Goal: Task Accomplishment & Management: Complete application form

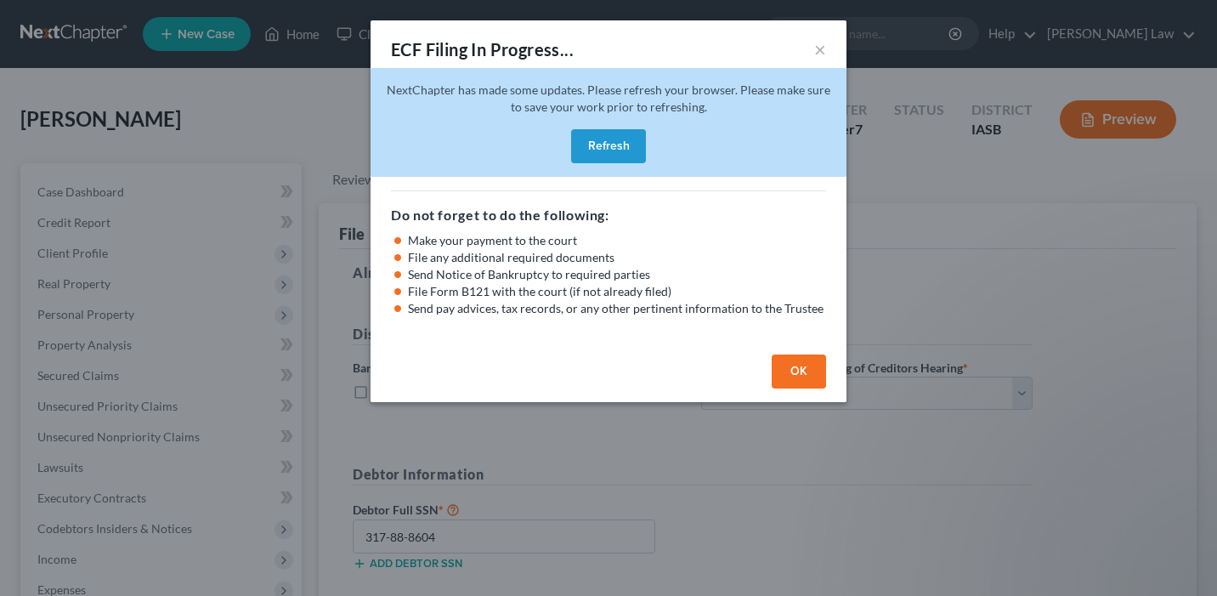
select select "1"
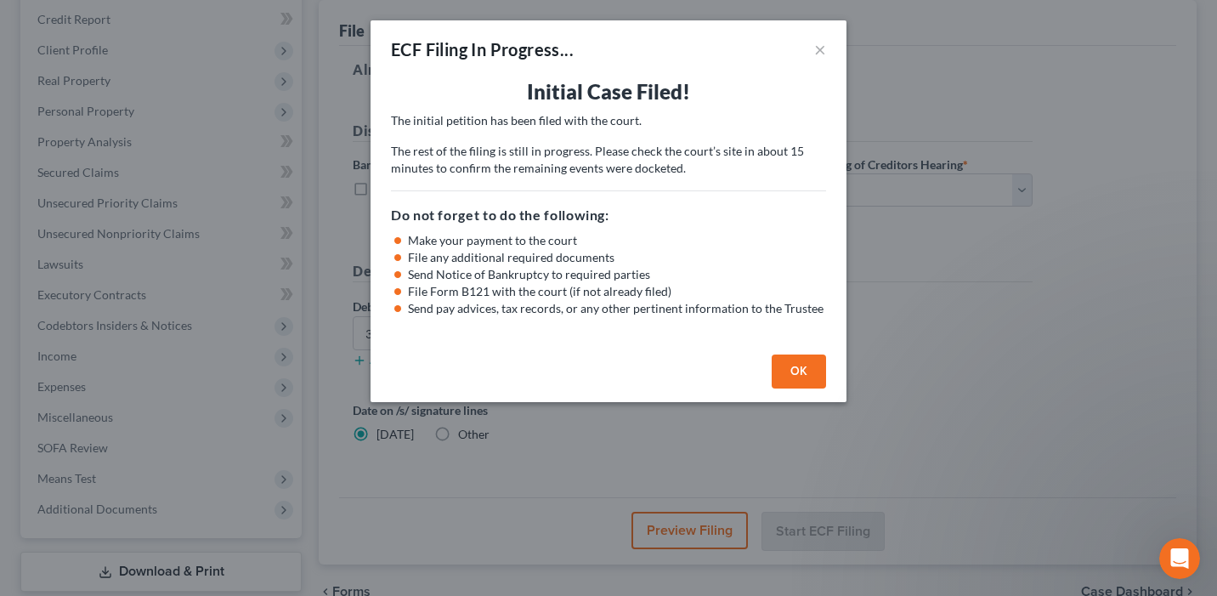
click at [804, 376] on button "OK" at bounding box center [799, 371] width 54 height 34
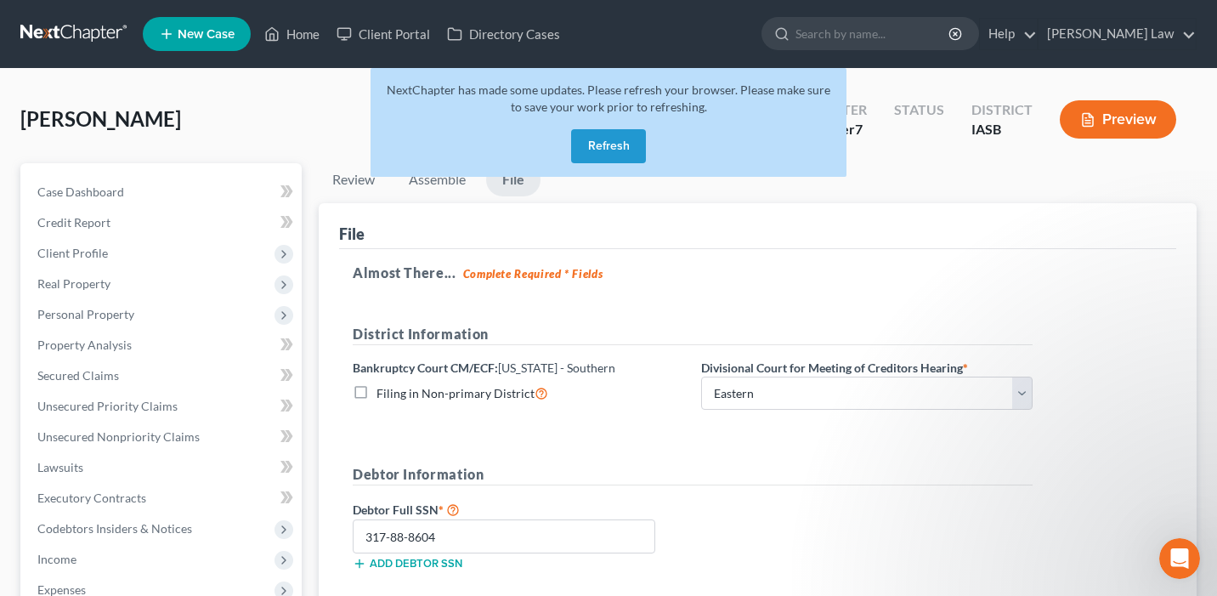
click at [589, 122] on div "NextChapter has made some updates. Please refresh your browser. Please make sur…" at bounding box center [609, 122] width 476 height 109
click at [604, 158] on button "Refresh" at bounding box center [608, 146] width 75 height 34
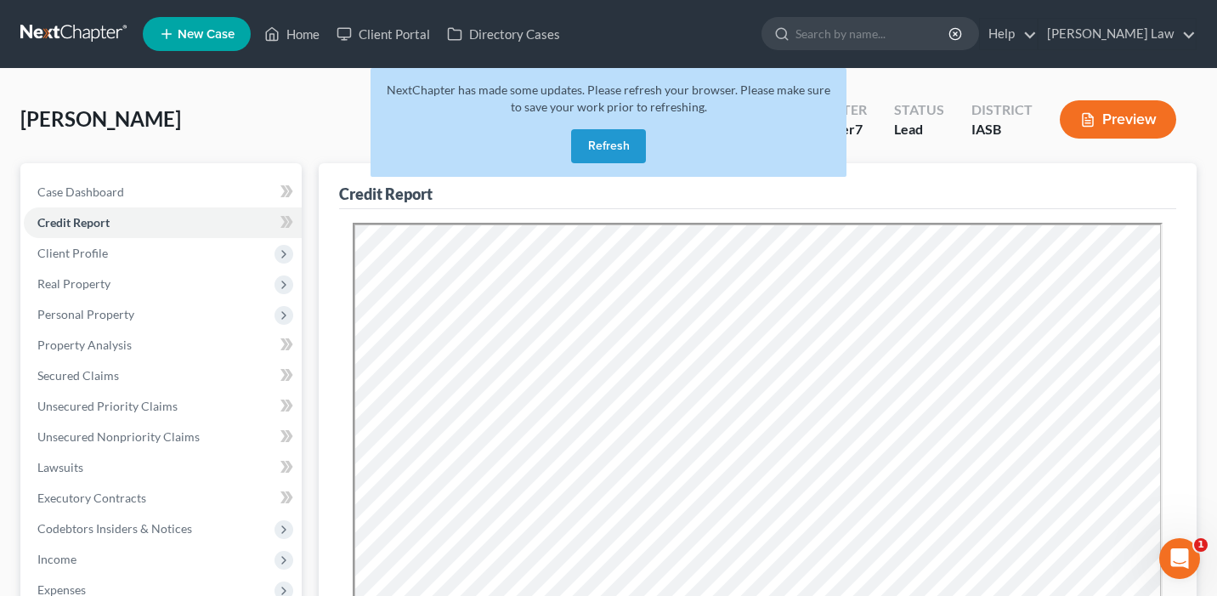
click at [613, 148] on button "Refresh" at bounding box center [608, 146] width 75 height 34
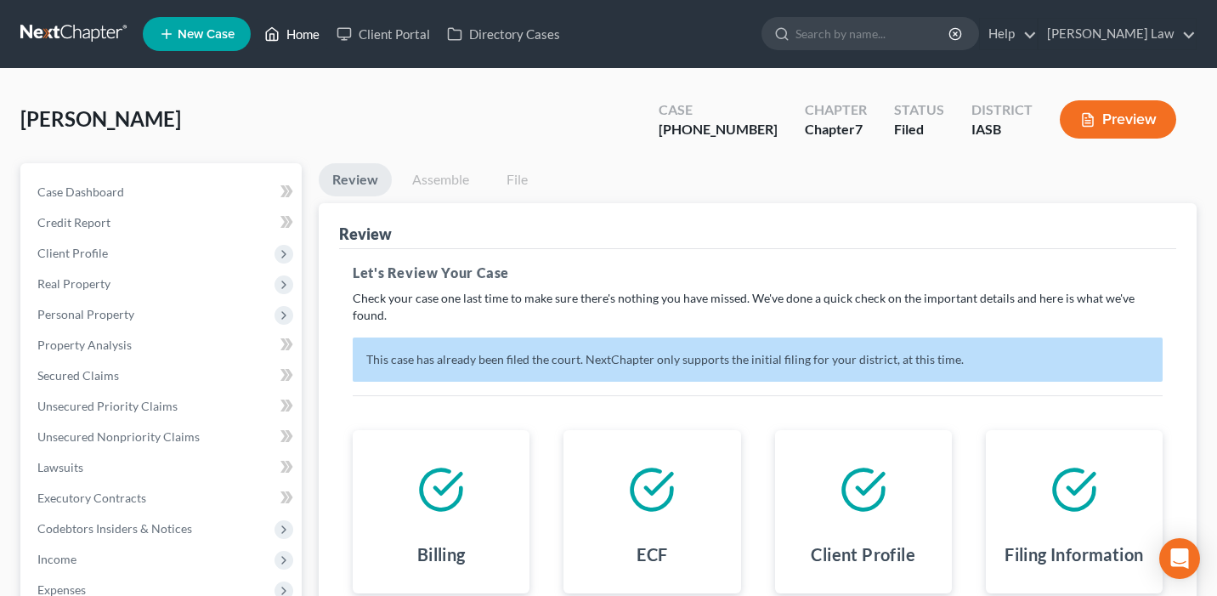
click at [300, 26] on link "Home" at bounding box center [292, 34] width 72 height 31
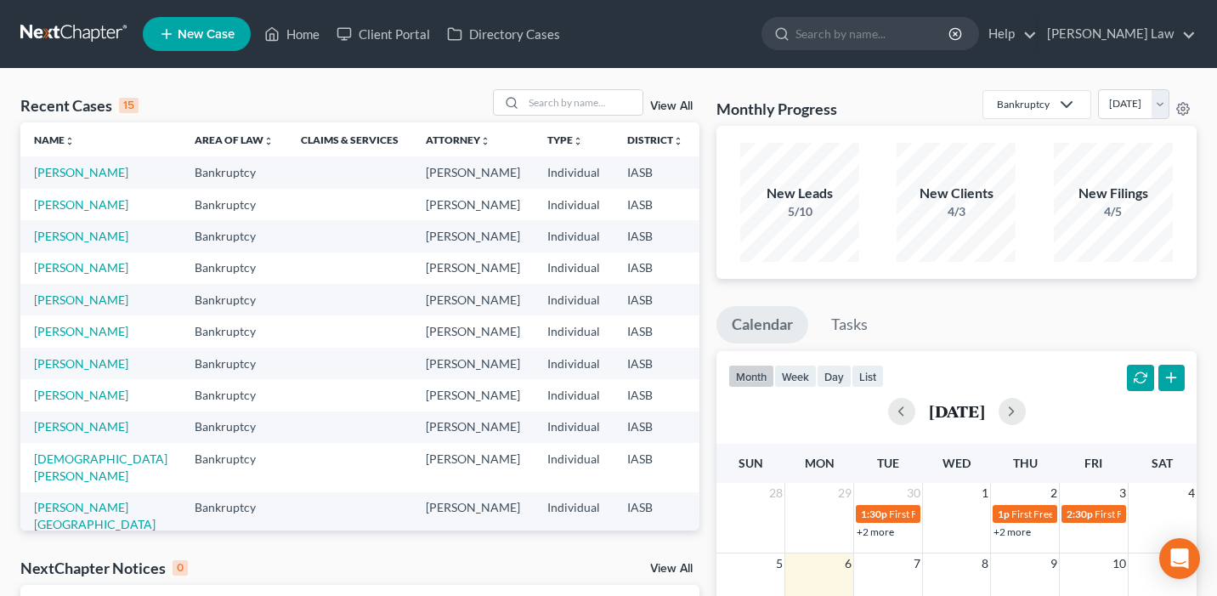
click at [184, 17] on link "New Case" at bounding box center [197, 34] width 108 height 34
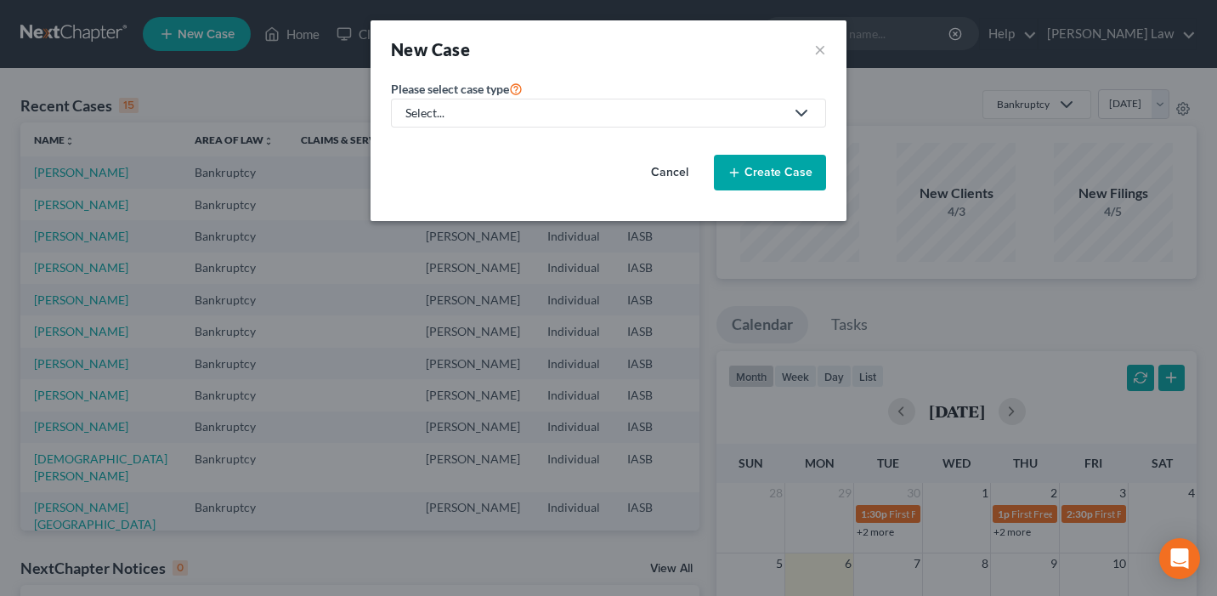
click at [503, 111] on div "Select..." at bounding box center [594, 113] width 379 height 17
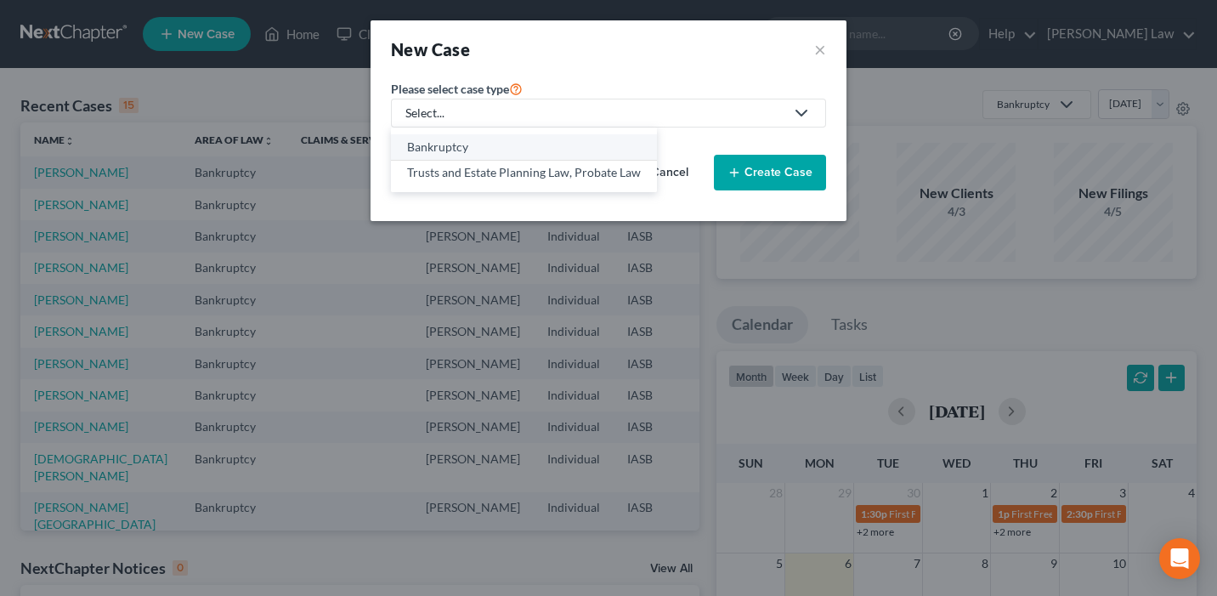
click at [480, 145] on div "Bankruptcy" at bounding box center [524, 147] width 234 height 17
select select "30"
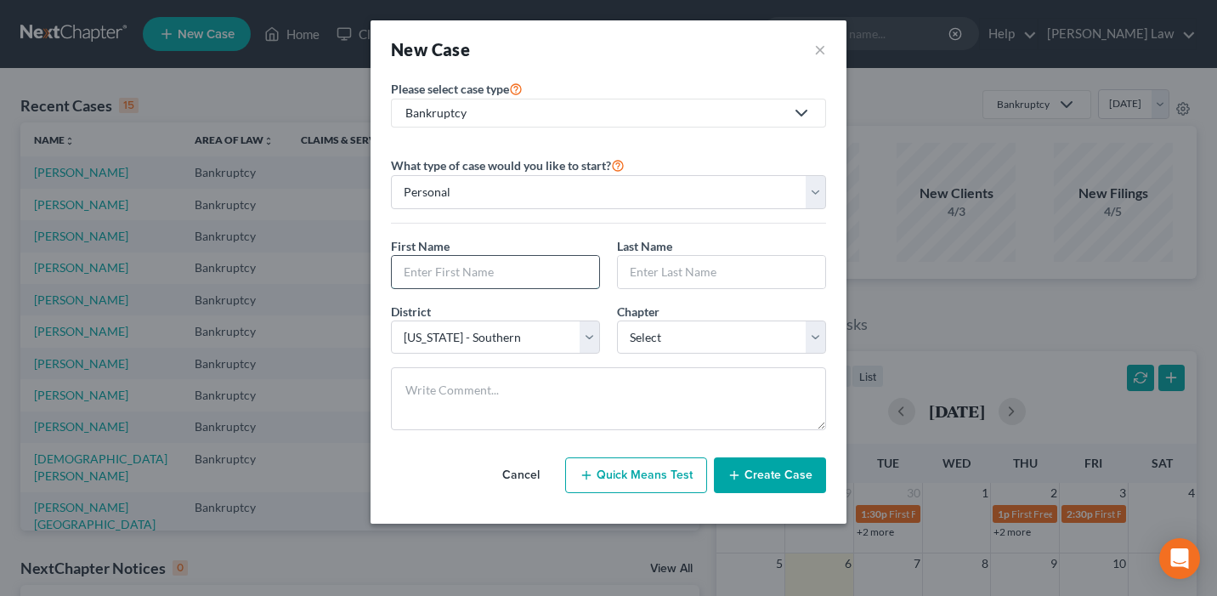
click at [514, 270] on input "text" at bounding box center [495, 272] width 207 height 32
type input "Matthew"
click at [638, 275] on input "text" at bounding box center [721, 272] width 207 height 32
type input "Hill"
click at [655, 343] on select "Select 7 11 12 13" at bounding box center [721, 337] width 209 height 34
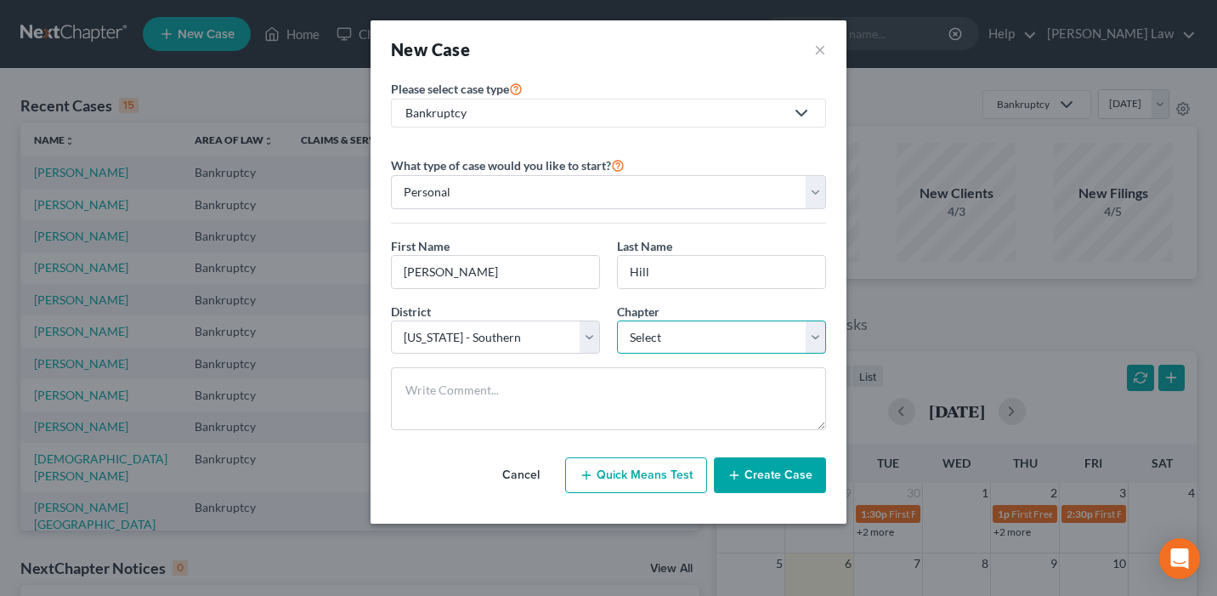
select select "0"
click at [617, 320] on select "Select 7 11 12 13" at bounding box center [721, 337] width 209 height 34
click at [787, 477] on button "Create Case" at bounding box center [770, 475] width 112 height 36
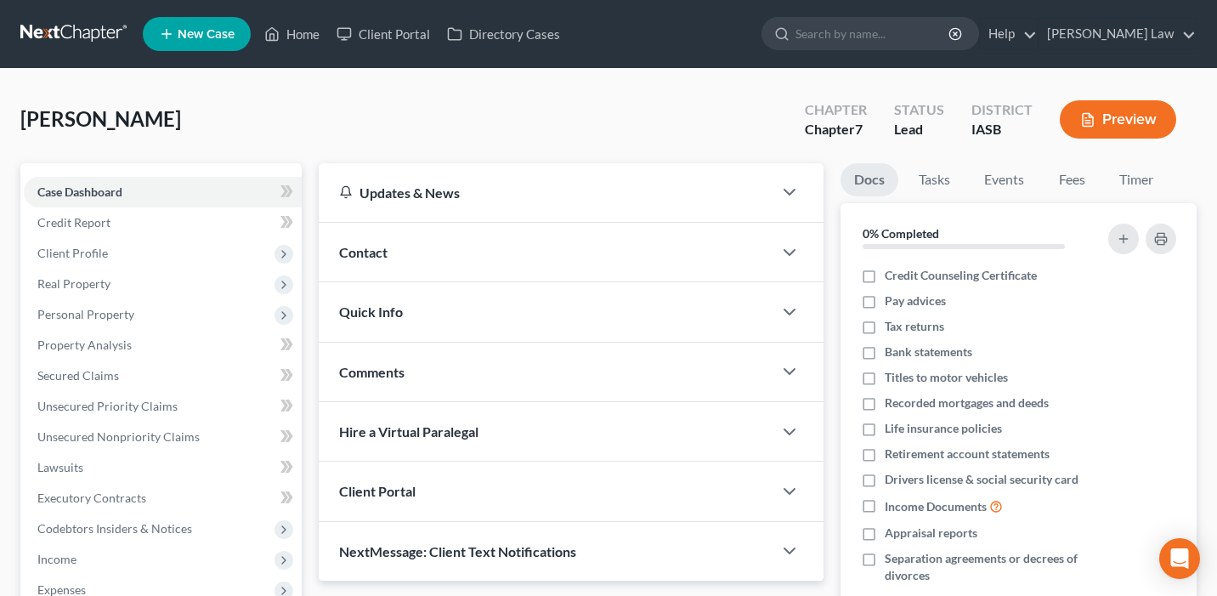
click at [451, 263] on div "Contact" at bounding box center [546, 252] width 454 height 59
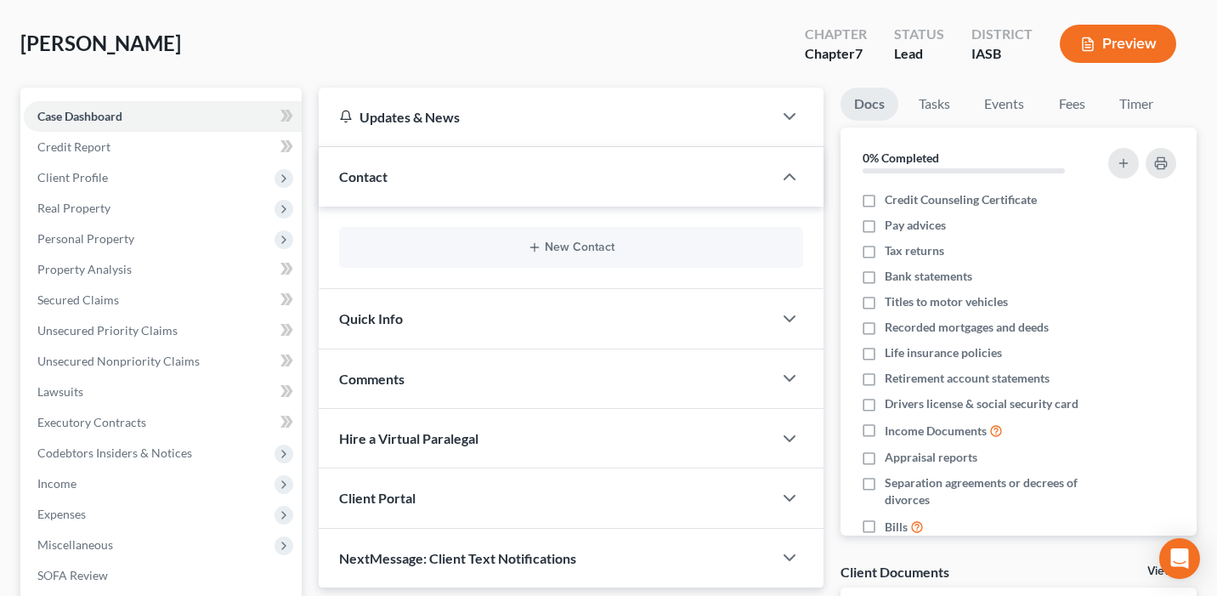
scroll to position [182, 0]
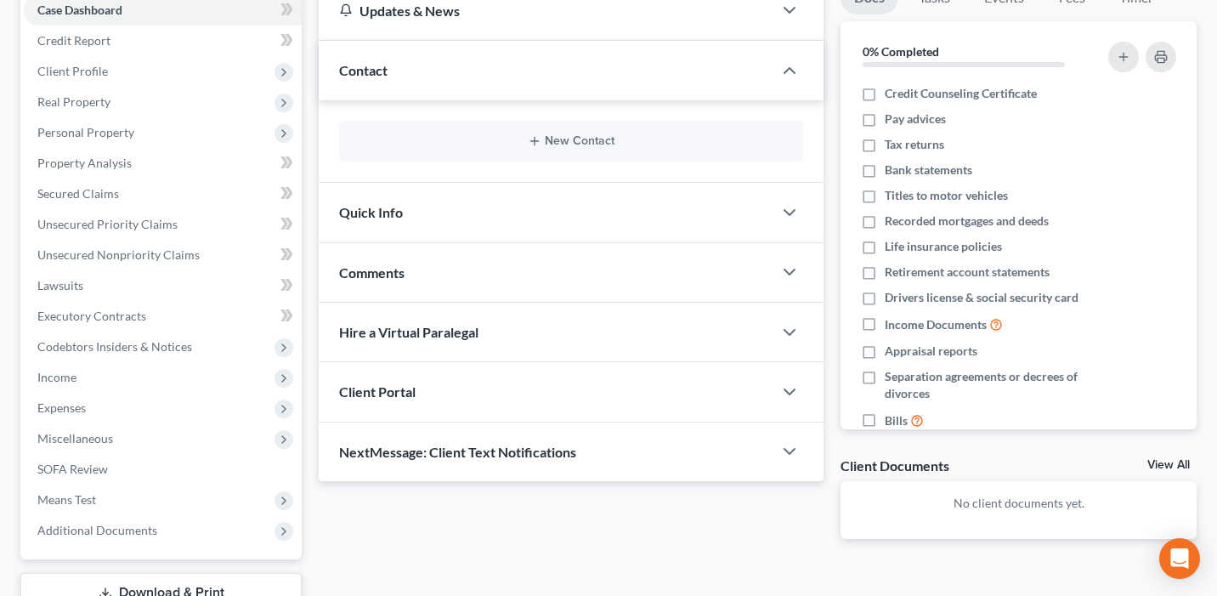
click at [589, 130] on div "New Contact" at bounding box center [571, 141] width 464 height 41
click at [587, 139] on button "New Contact" at bounding box center [571, 141] width 437 height 14
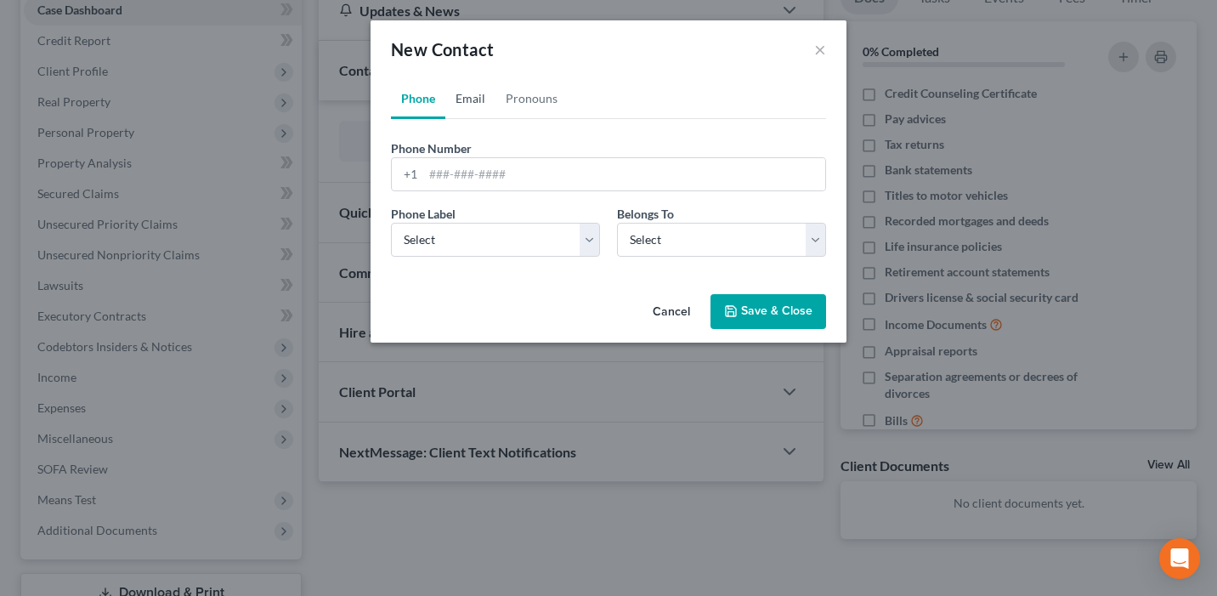
click at [470, 105] on link "Email" at bounding box center [470, 98] width 50 height 41
click at [485, 165] on input "email" at bounding box center [624, 174] width 402 height 32
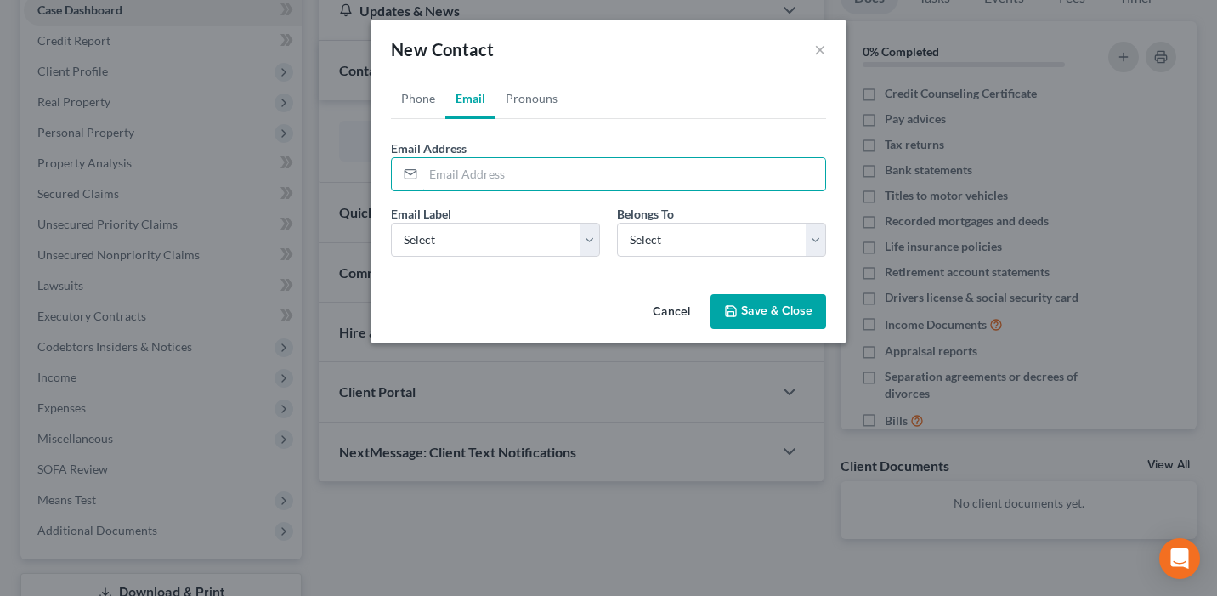
paste input "hillgiants56@yahoo.com"
type input "hillgiants56@yahoo.com"
click at [451, 237] on select "Select Home Work Other" at bounding box center [495, 240] width 209 height 34
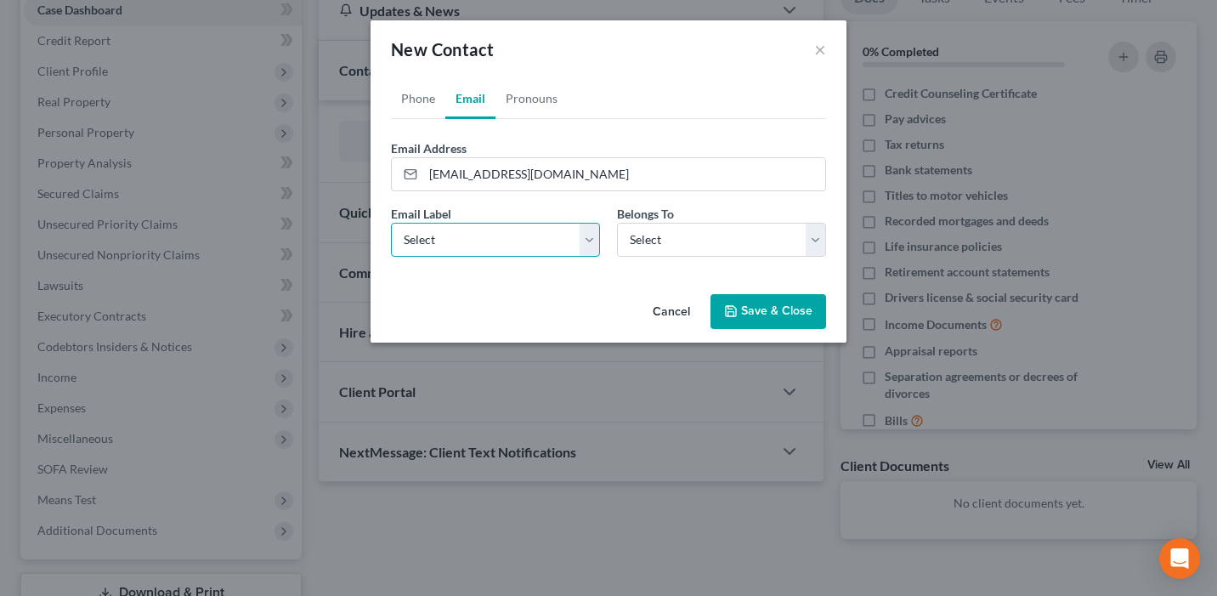
select select "0"
click at [391, 223] on select "Select Home Work Other" at bounding box center [495, 240] width 209 height 34
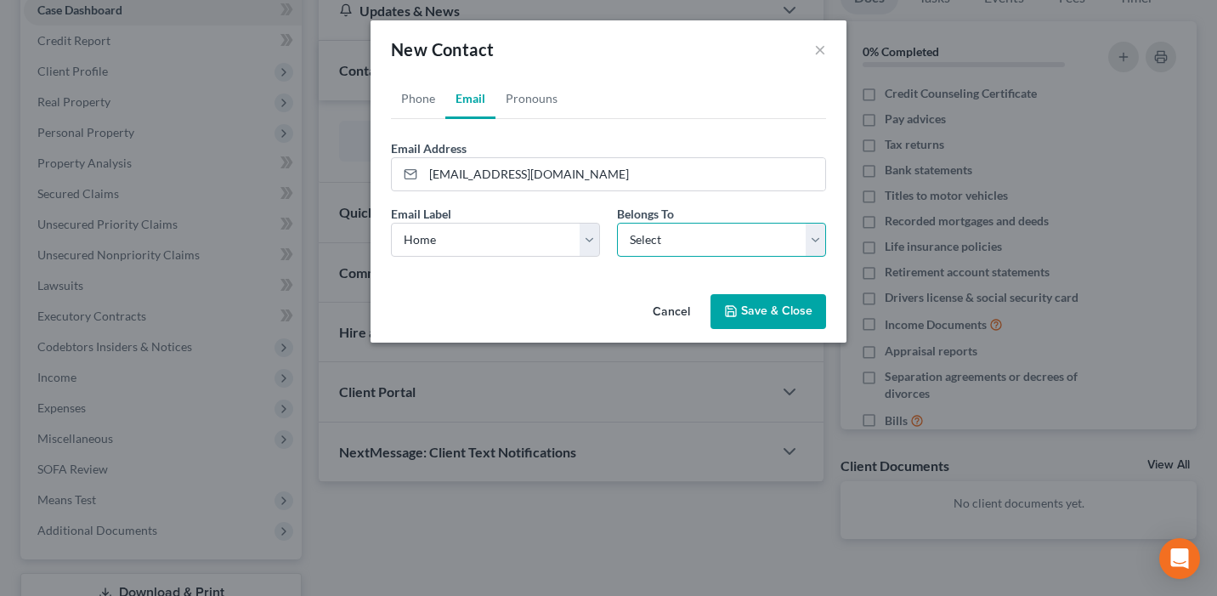
click at [635, 241] on select "Select Client Other" at bounding box center [721, 240] width 209 height 34
select select "0"
click at [617, 223] on select "Select Client Other" at bounding box center [721, 240] width 209 height 34
click at [408, 83] on link "Phone" at bounding box center [418, 98] width 54 height 41
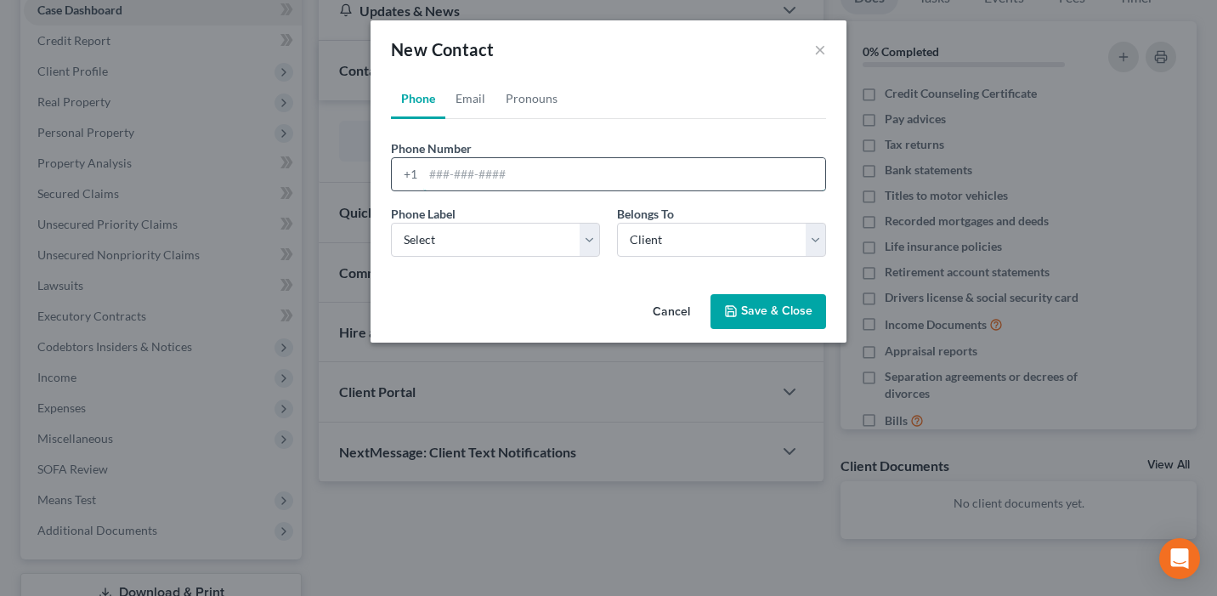
click at [474, 167] on input "tel" at bounding box center [624, 174] width 402 height 32
paste input "319-671-8717"
type input "319-671-8717"
click at [448, 258] on div "Phone Label * Select Mobile Home Work Other Belongs To * Select Client Other" at bounding box center [609, 237] width 452 height 65
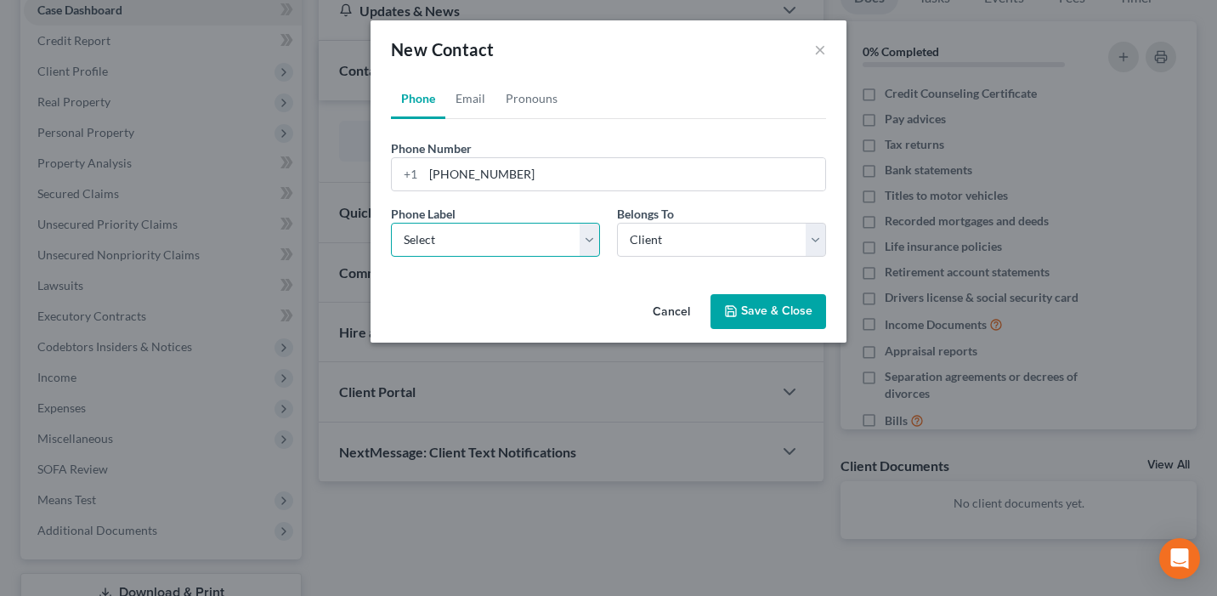
click at [445, 240] on select "Select Mobile Home Work Other" at bounding box center [495, 240] width 209 height 34
select select "0"
click at [391, 223] on select "Select Mobile Home Work Other" at bounding box center [495, 240] width 209 height 34
click at [762, 315] on button "Save & Close" at bounding box center [769, 312] width 116 height 36
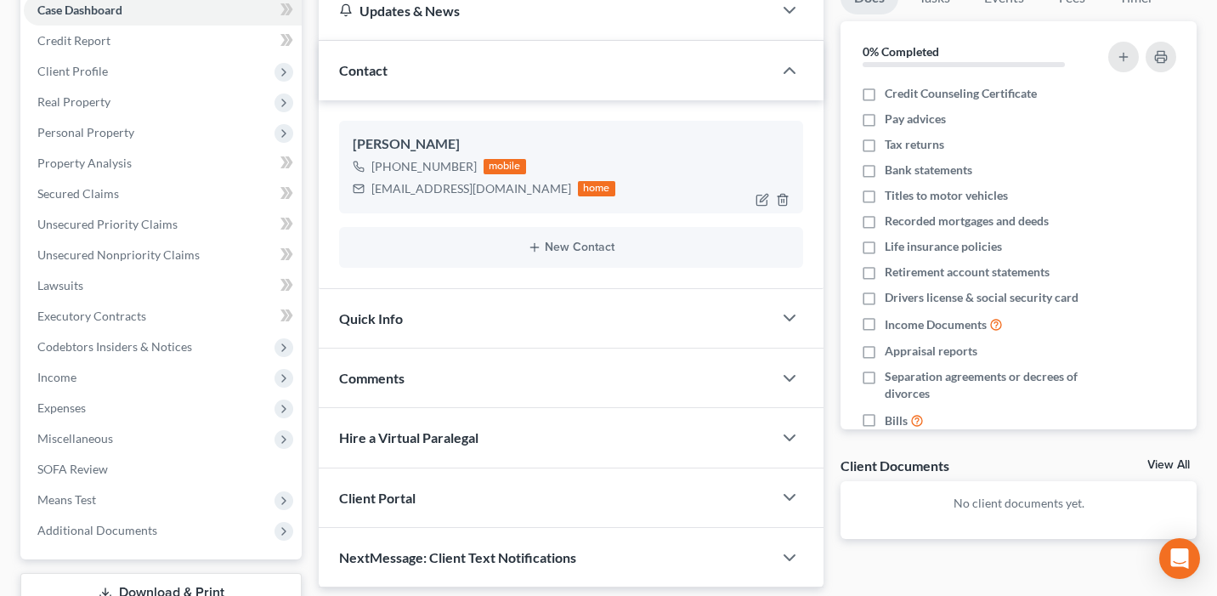
scroll to position [0, 0]
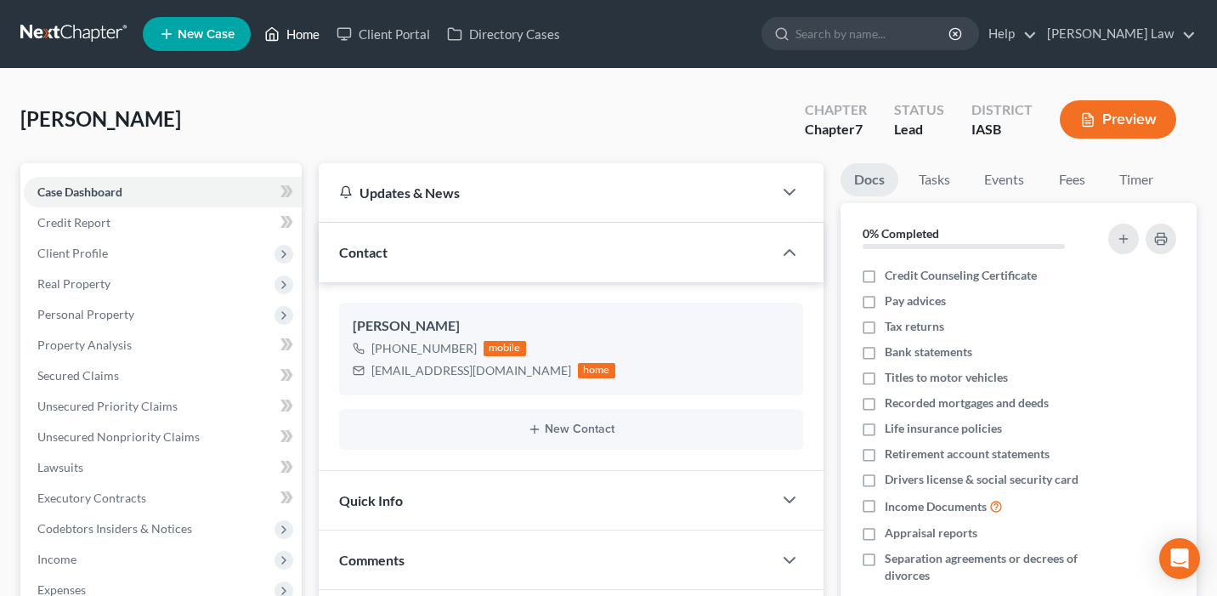
click at [299, 39] on link "Home" at bounding box center [292, 34] width 72 height 31
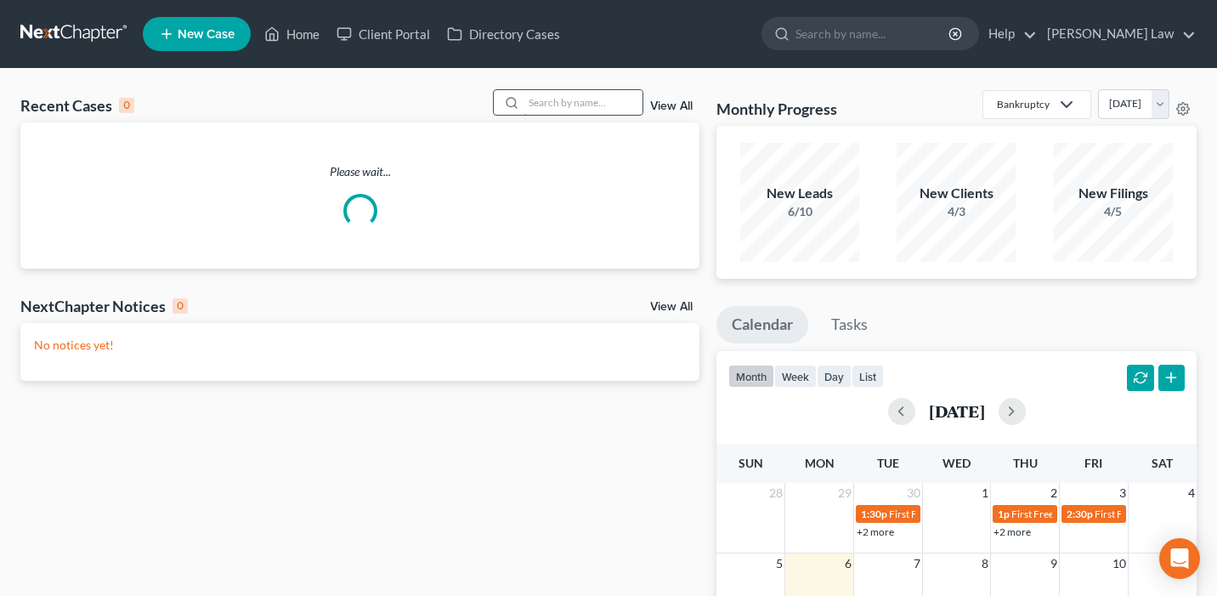
click at [596, 104] on input "search" at bounding box center [583, 102] width 119 height 25
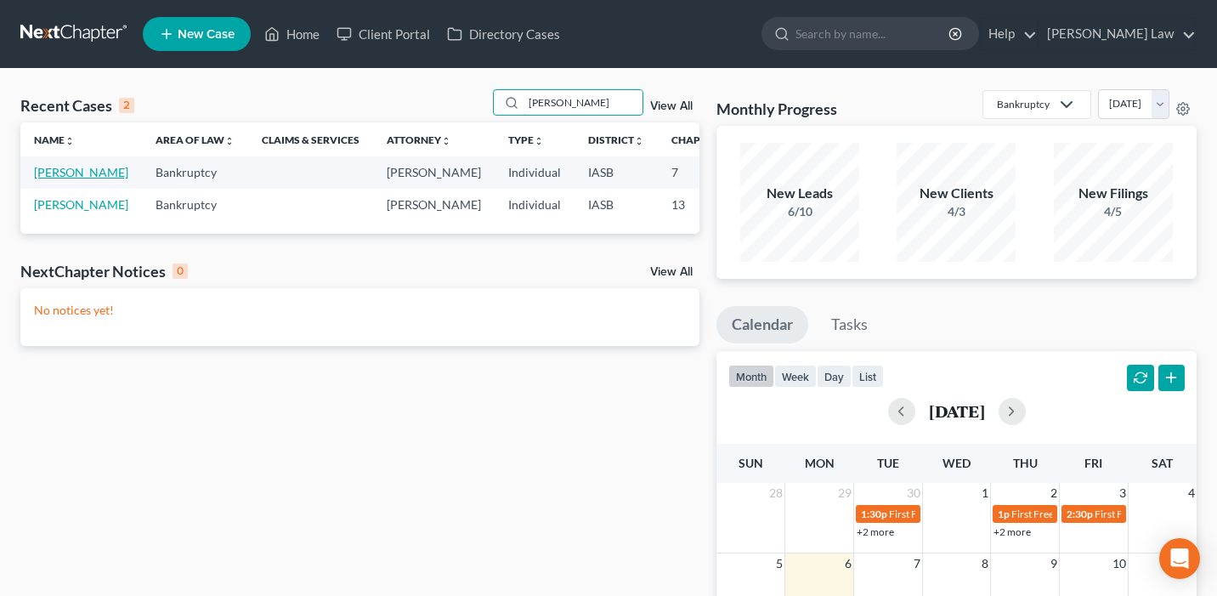
type input "mendez"
click at [58, 179] on link "Mendez, Francisco" at bounding box center [81, 172] width 94 height 14
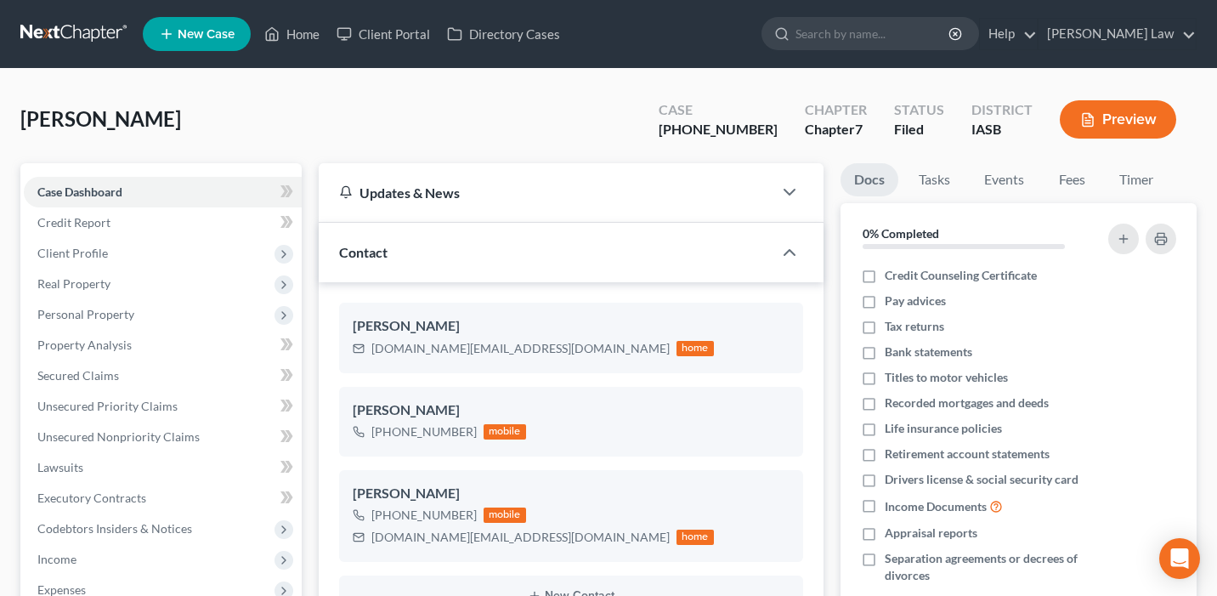
scroll to position [832, 0]
drag, startPoint x: 783, startPoint y: 129, endPoint x: 702, endPoint y: 129, distance: 80.8
click at [702, 129] on div "Case 25-01427-7" at bounding box center [718, 121] width 146 height 50
copy div "25-01427-7"
click at [785, 130] on div "Case 25-01427-7" at bounding box center [718, 121] width 146 height 50
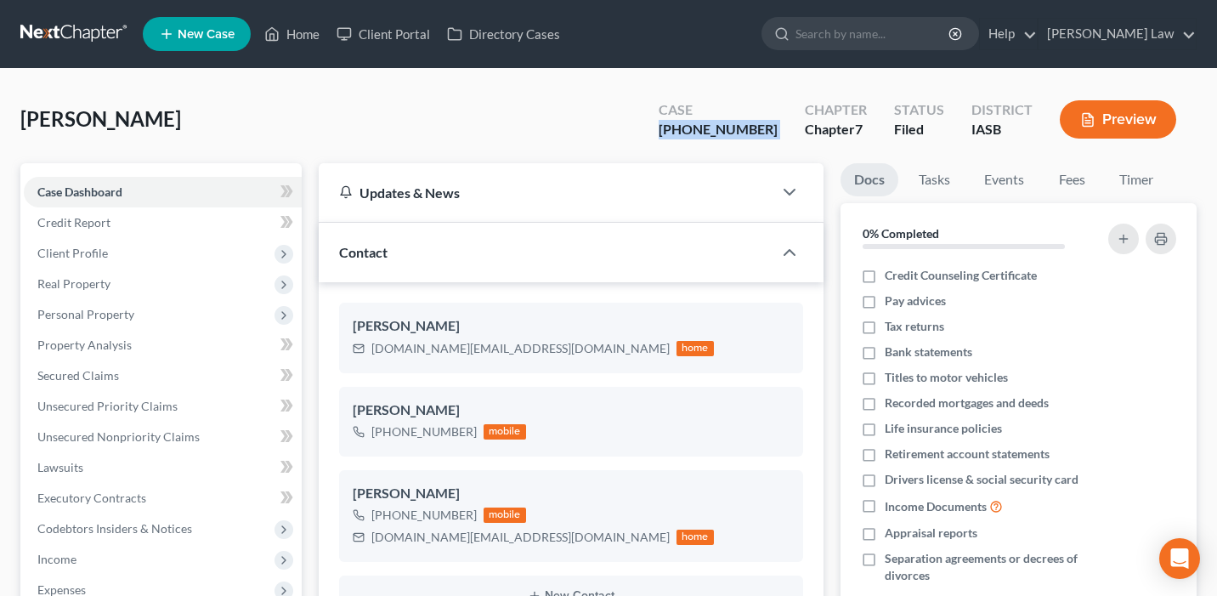
drag, startPoint x: 785, startPoint y: 130, endPoint x: 710, endPoint y: 130, distance: 74.8
click at [710, 130] on div "Case 25-01427-7" at bounding box center [718, 121] width 146 height 50
copy div "25-01427-7"
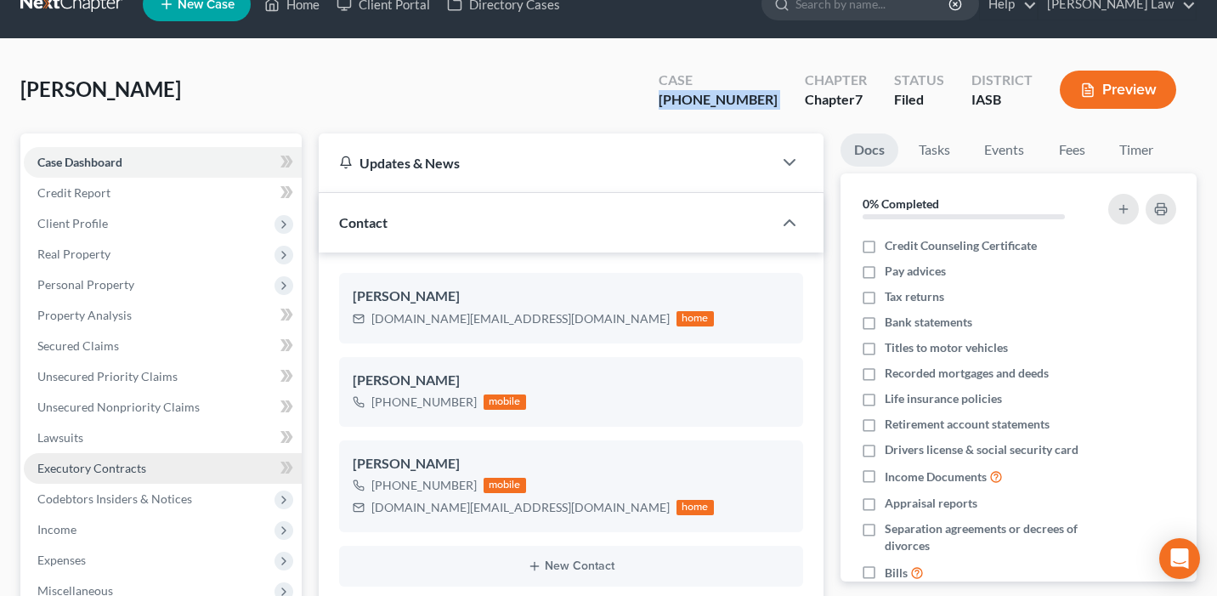
click at [159, 469] on link "Executory Contracts" at bounding box center [163, 468] width 278 height 31
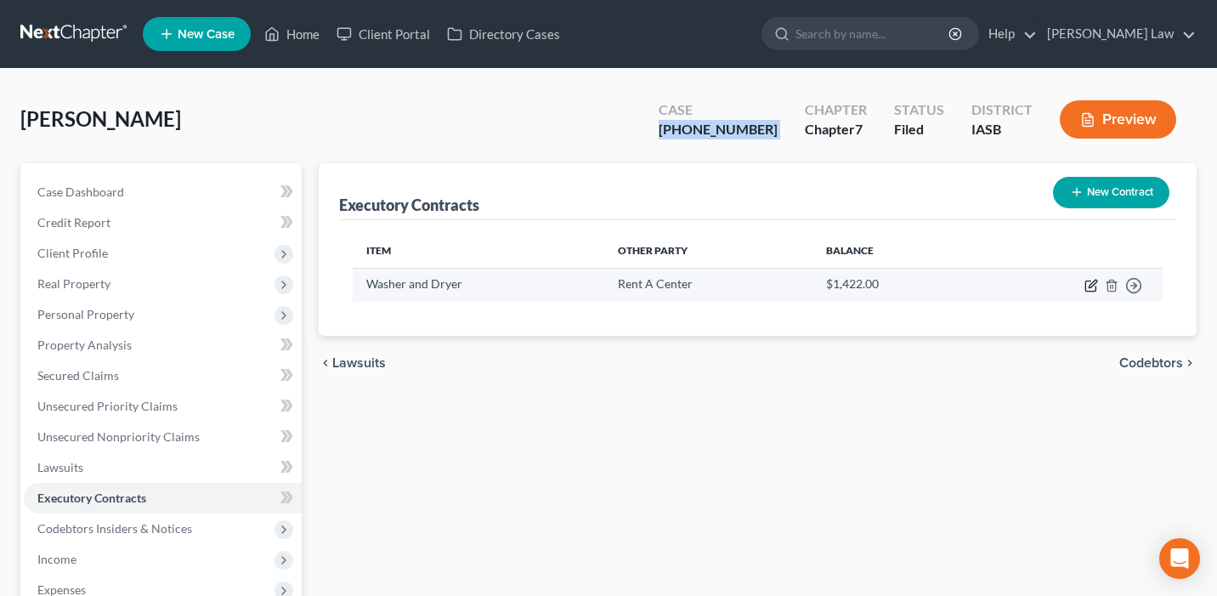
click at [1091, 286] on icon "button" at bounding box center [1093, 284] width 8 height 8
select select "0"
select select "16"
select select "0"
select select "2"
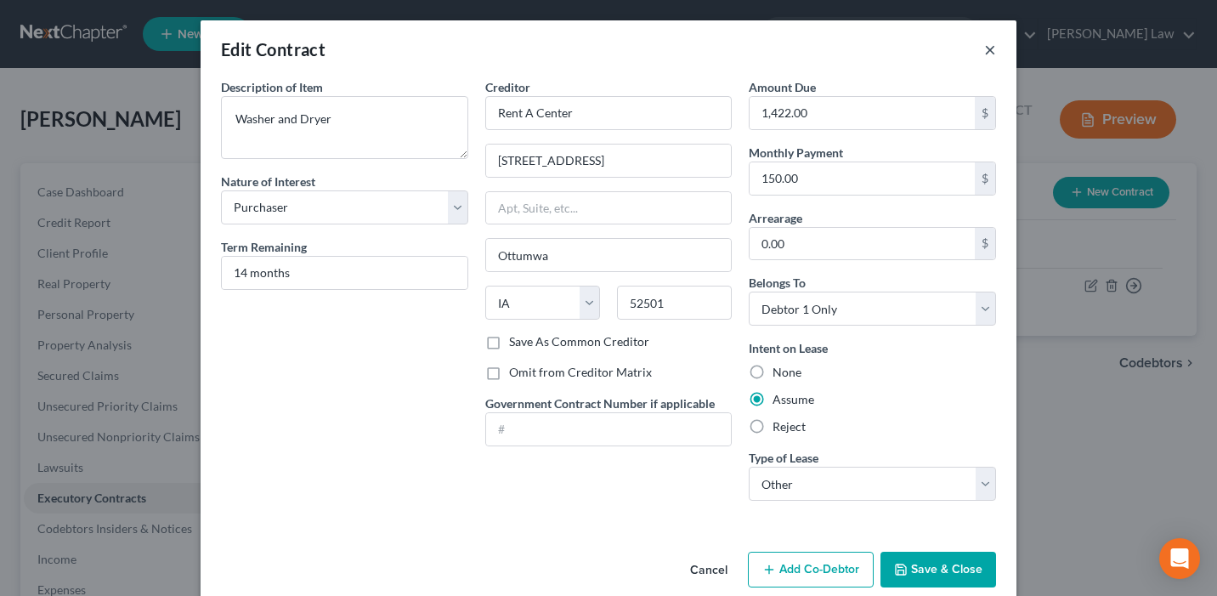
click at [986, 47] on button "×" at bounding box center [990, 49] width 12 height 20
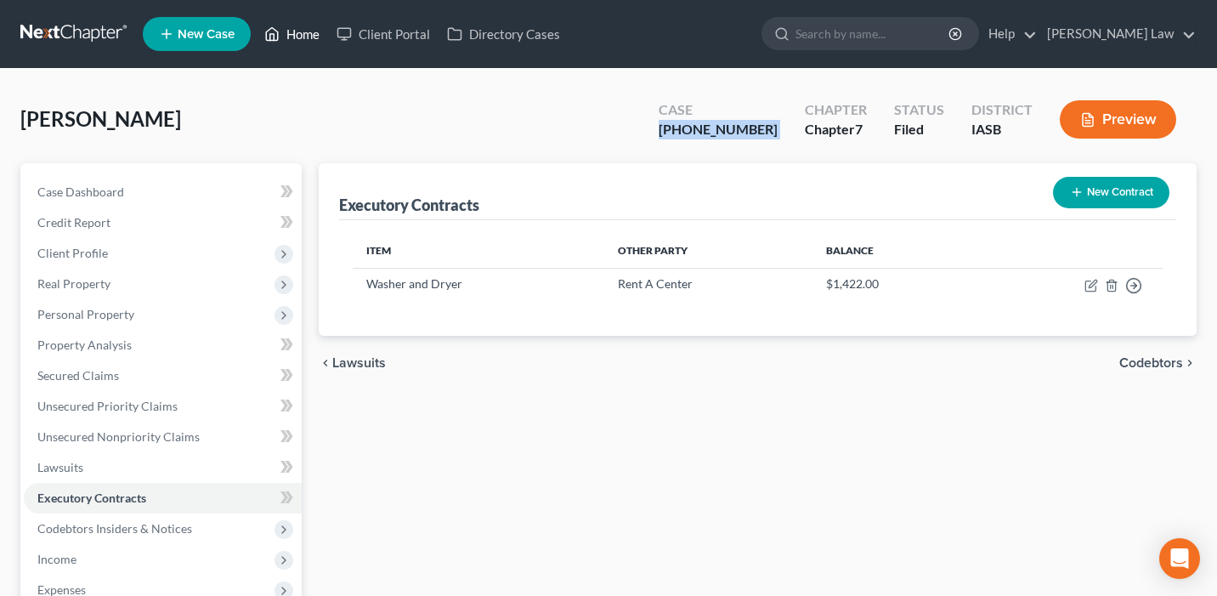
click at [313, 24] on link "Home" at bounding box center [292, 34] width 72 height 31
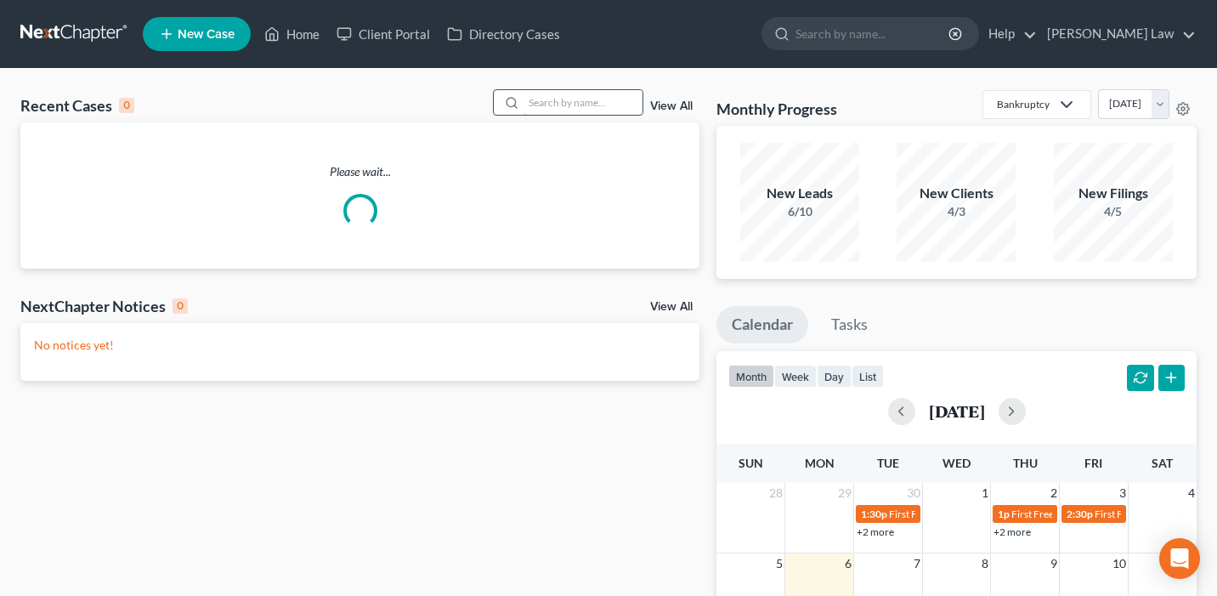
click at [548, 109] on input "search" at bounding box center [583, 102] width 119 height 25
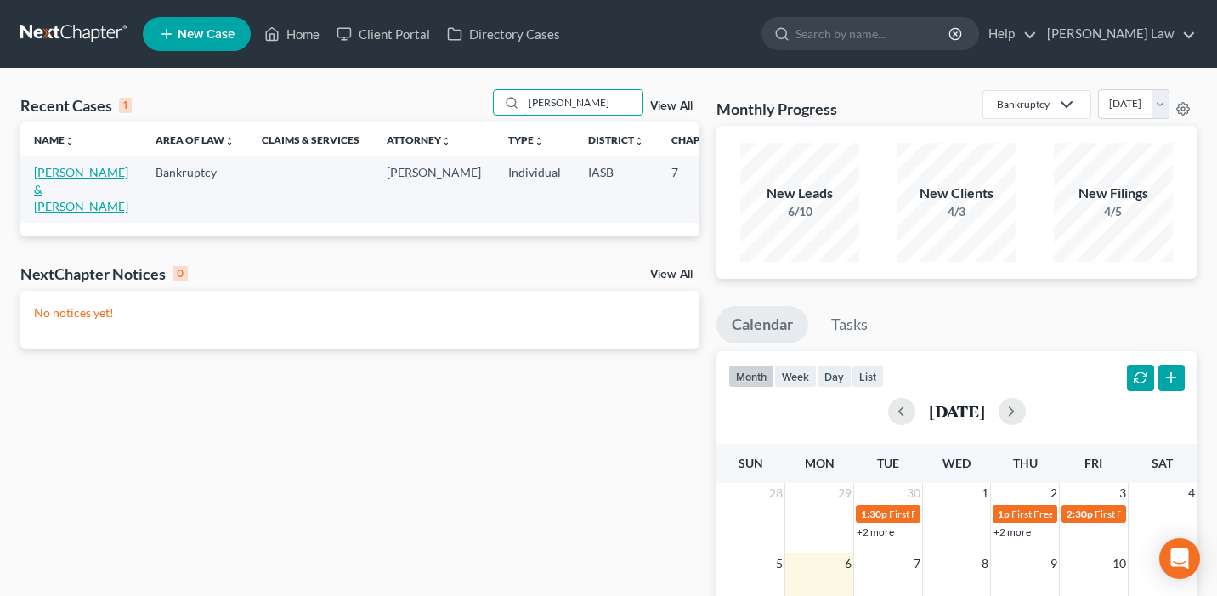
type input "loyd"
click at [53, 178] on link "Chaplin, Lorie & Floyd" at bounding box center [81, 189] width 94 height 48
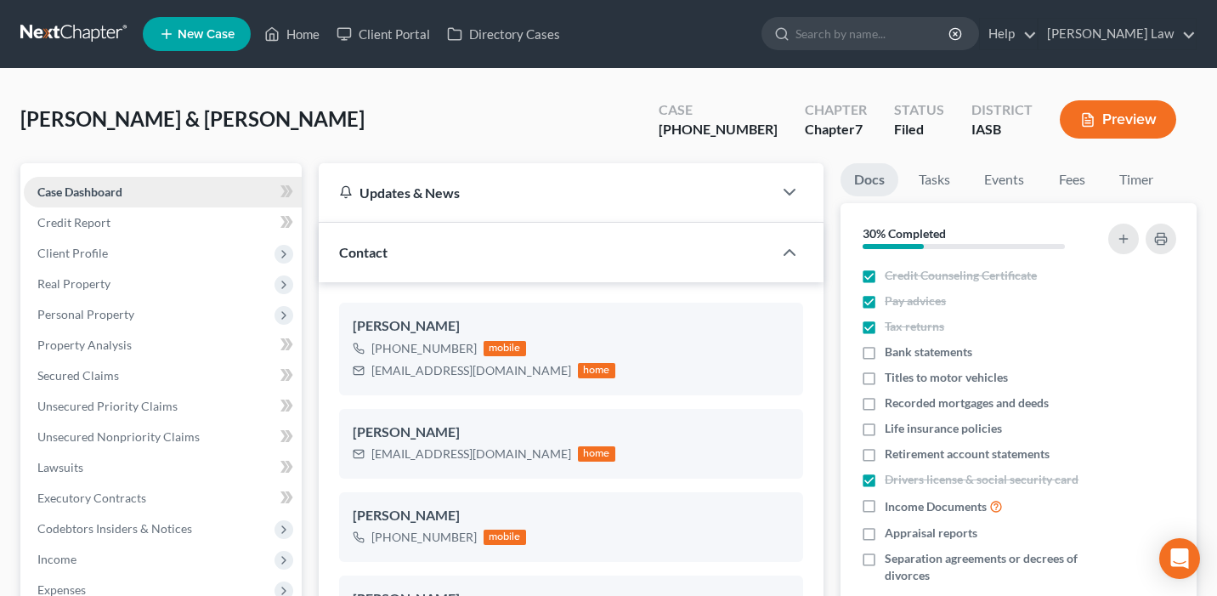
scroll to position [4094, 0]
drag, startPoint x: 784, startPoint y: 134, endPoint x: 704, endPoint y: 135, distance: 79.9
click at [704, 135] on div "Case 25-01704-7" at bounding box center [718, 121] width 146 height 50
copy div "25-01704-7"
click at [298, 31] on link "Home" at bounding box center [292, 34] width 72 height 31
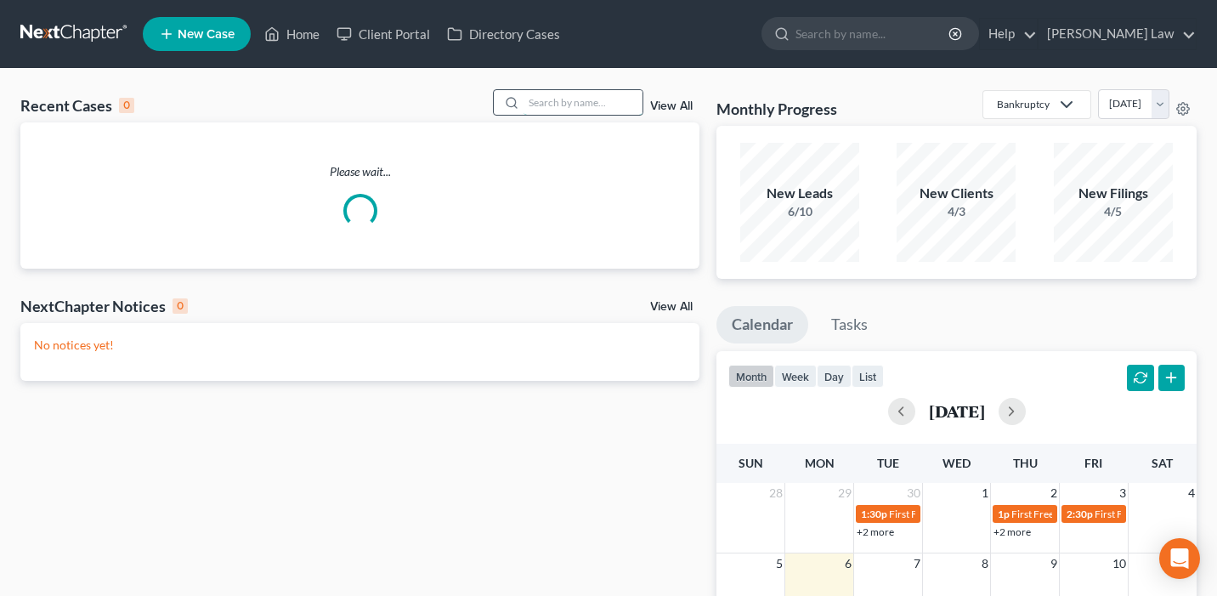
click at [559, 91] on input "search" at bounding box center [583, 102] width 119 height 25
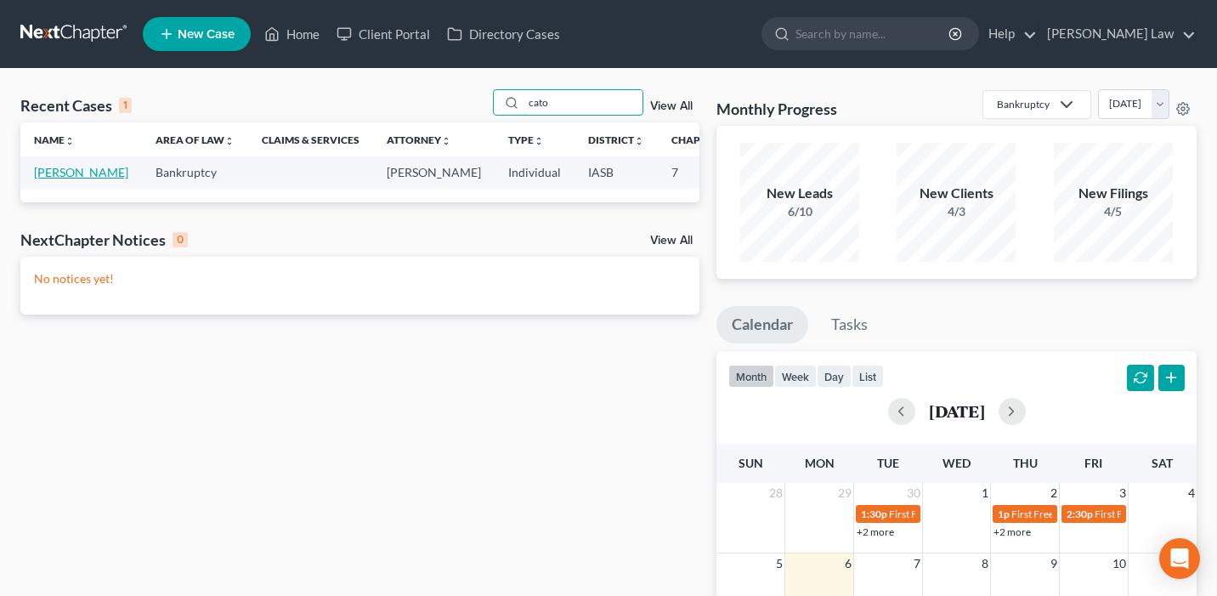
type input "cato"
click at [49, 179] on link "Cato, Garry" at bounding box center [81, 172] width 94 height 14
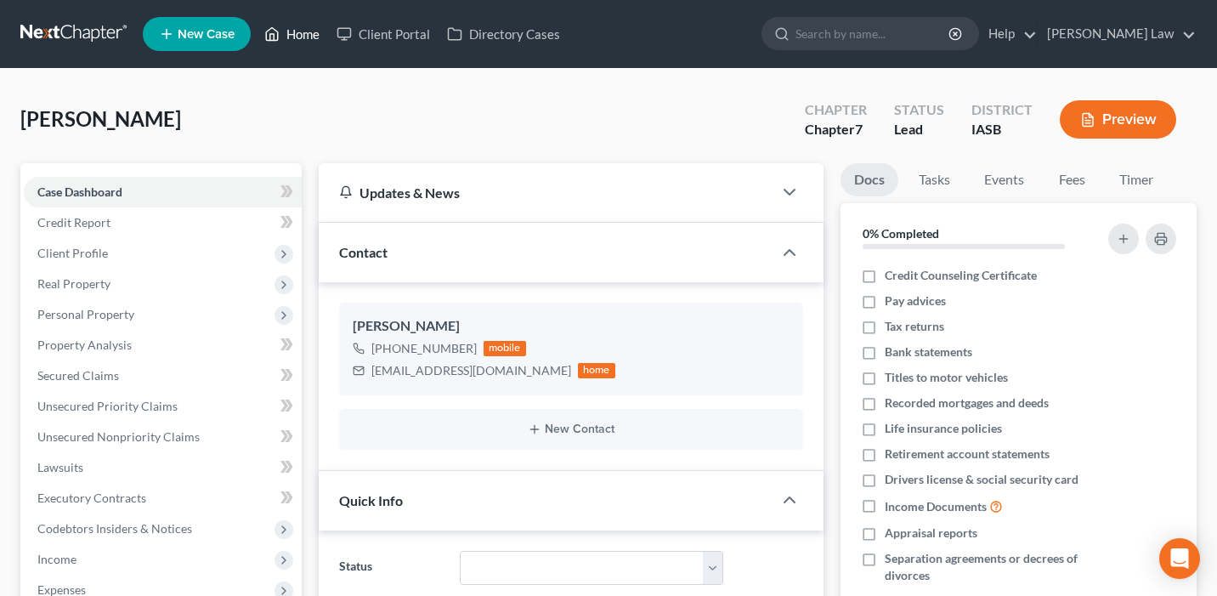
click at [298, 41] on link "Home" at bounding box center [292, 34] width 72 height 31
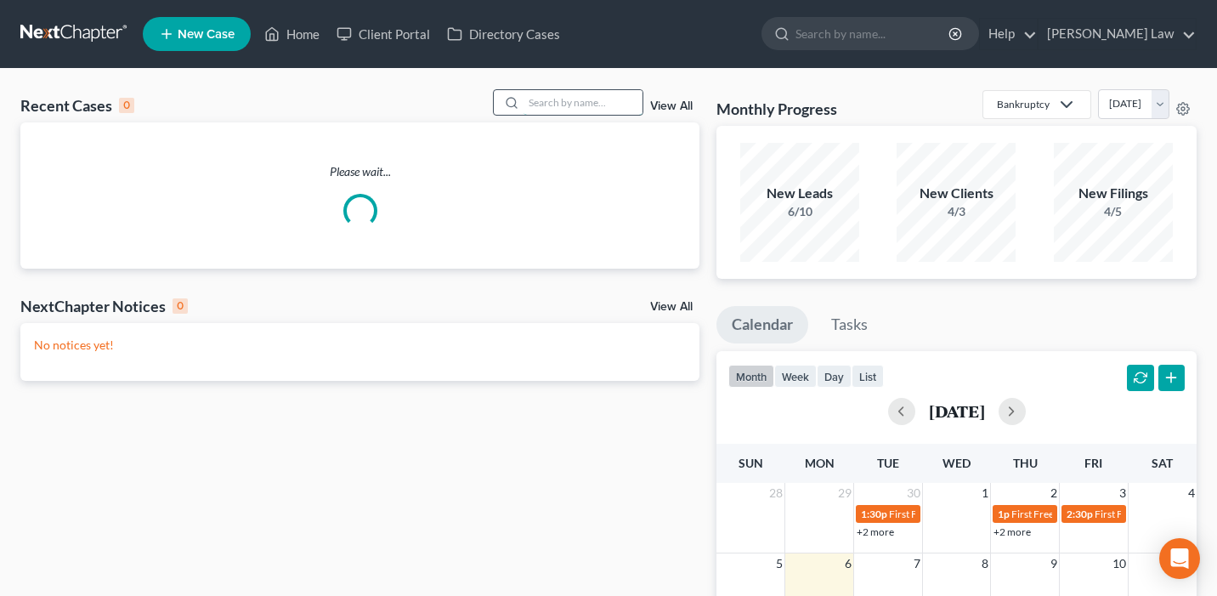
click at [583, 106] on input "search" at bounding box center [583, 102] width 119 height 25
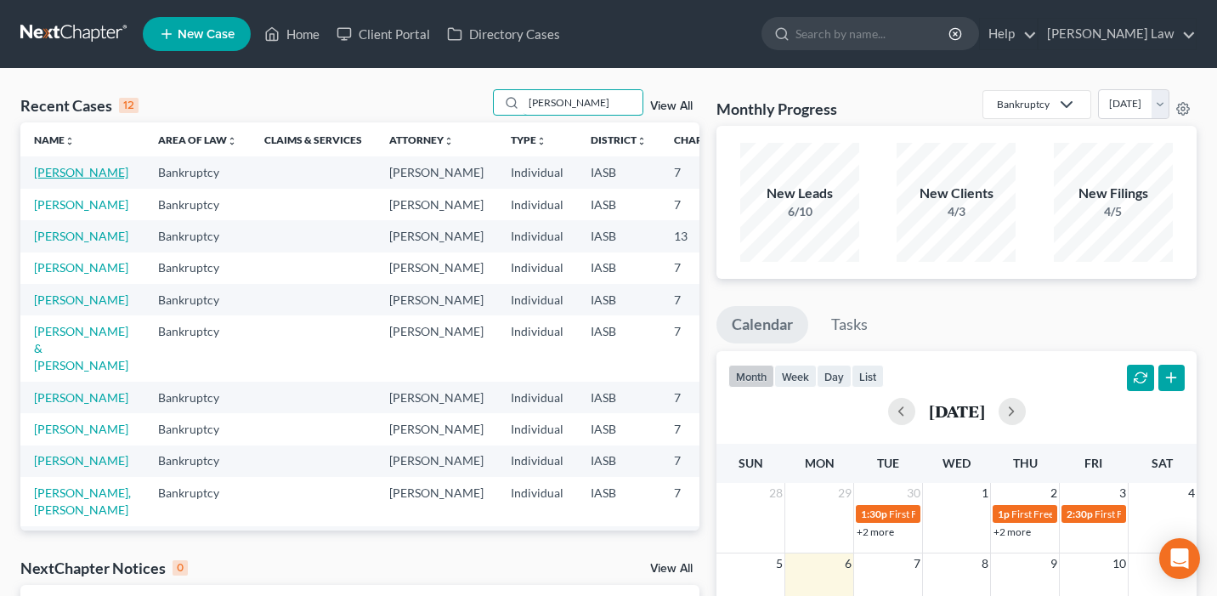
type input "james"
click at [57, 179] on link "Batterson, James" at bounding box center [81, 172] width 94 height 14
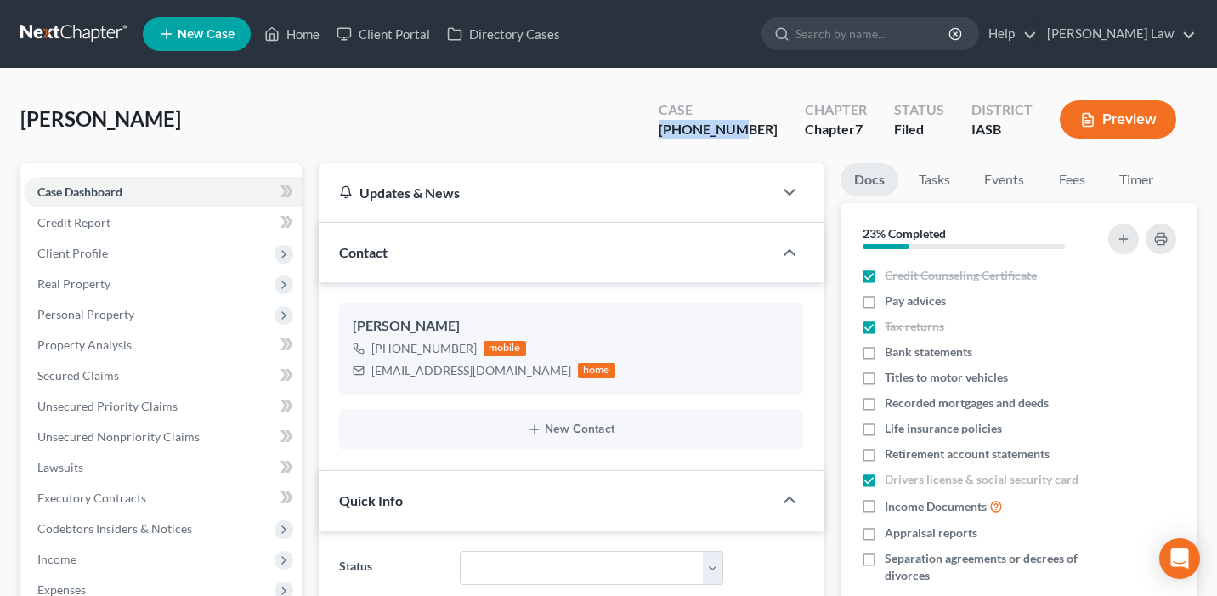
scroll to position [915, 0]
drag, startPoint x: 783, startPoint y: 131, endPoint x: 698, endPoint y: 128, distance: 85.0
click at [698, 128] on div "Case 25-01703-7" at bounding box center [718, 121] width 146 height 50
copy div "25-01703-7"
click at [318, 27] on link "Home" at bounding box center [292, 34] width 72 height 31
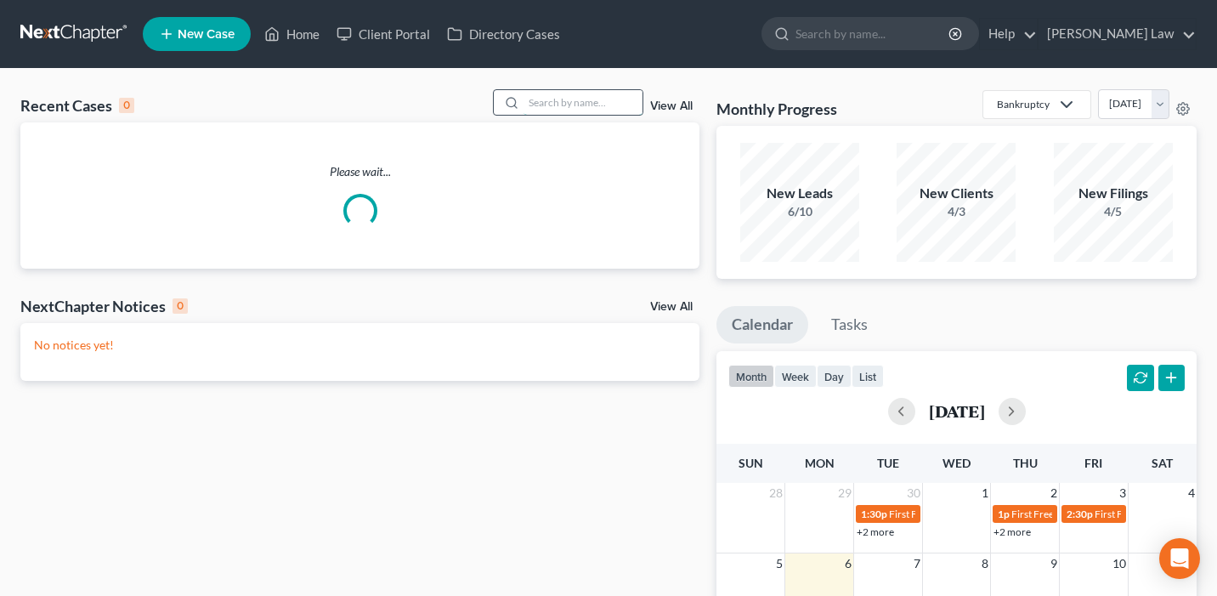
click at [609, 101] on input "search" at bounding box center [583, 102] width 119 height 25
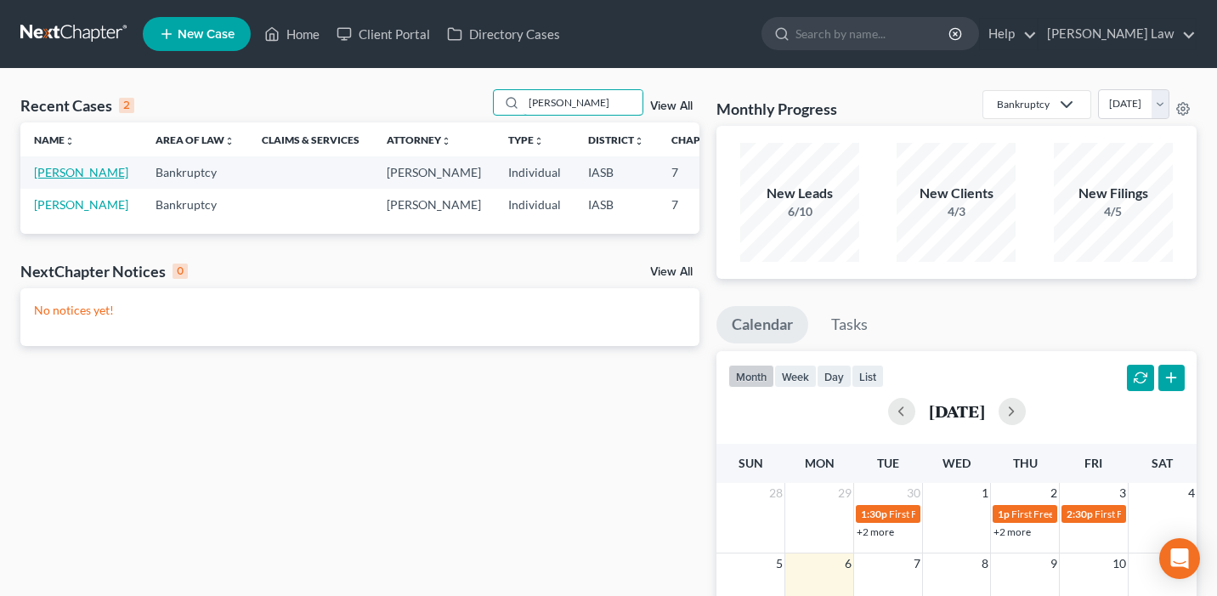
type input "moser"
click at [54, 179] on link "Moser, Jaime" at bounding box center [81, 172] width 94 height 14
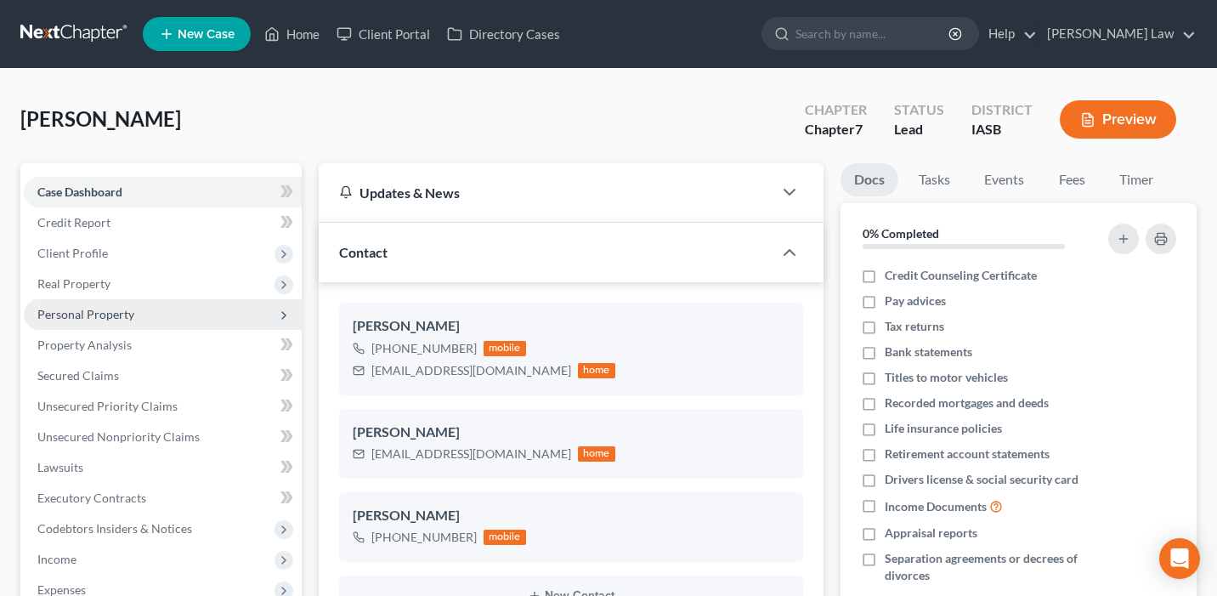
click at [178, 316] on span "Personal Property" at bounding box center [163, 314] width 278 height 31
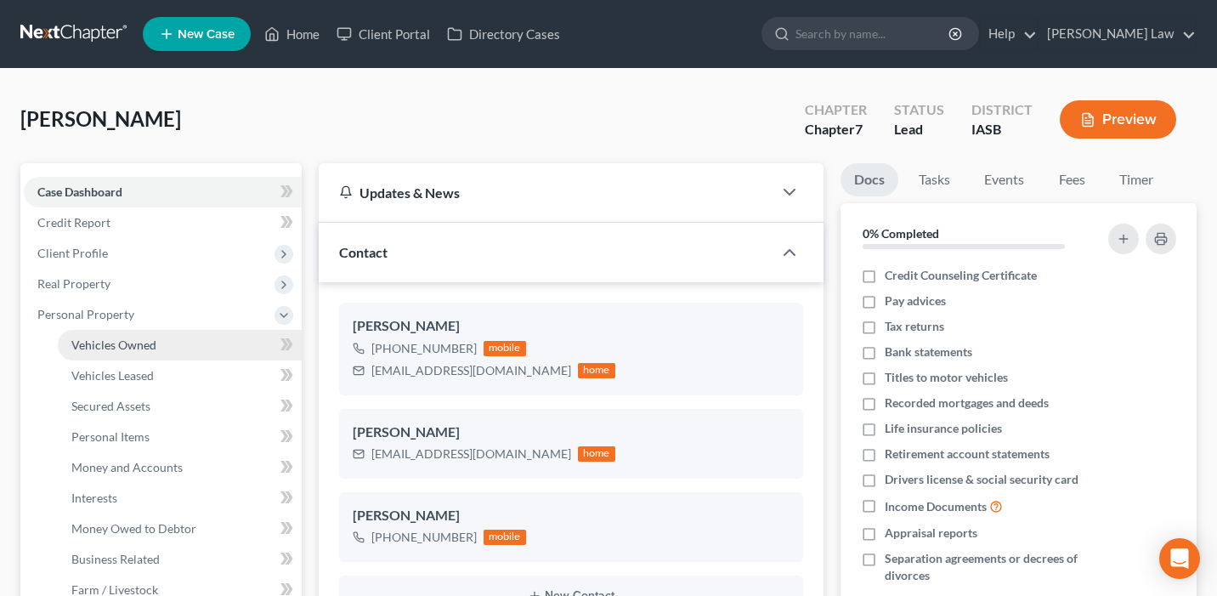
click at [178, 343] on link "Vehicles Owned" at bounding box center [180, 345] width 244 height 31
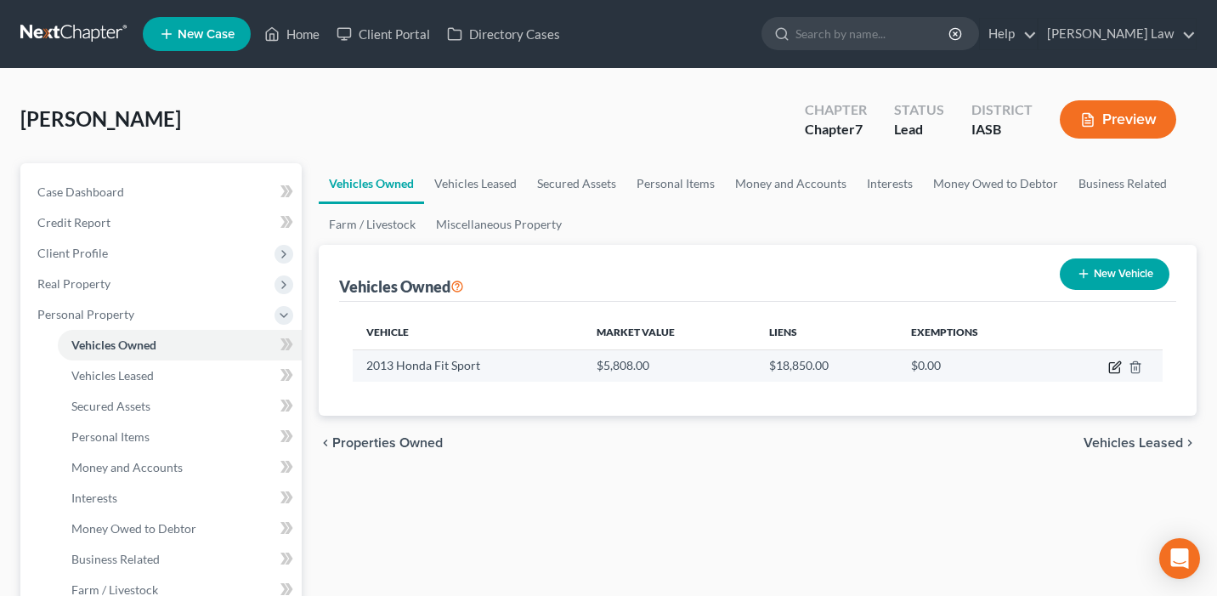
click at [1109, 366] on icon "button" at bounding box center [1114, 368] width 10 height 10
select select "0"
select select "13"
select select "2"
select select "0"
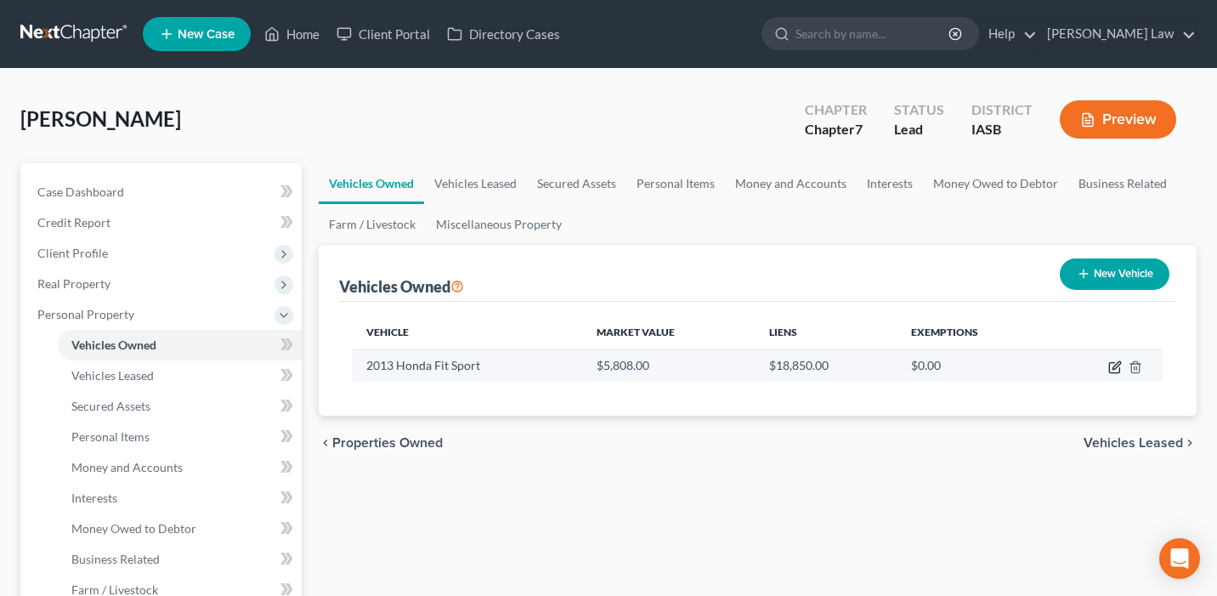
select select "15"
select select "0"
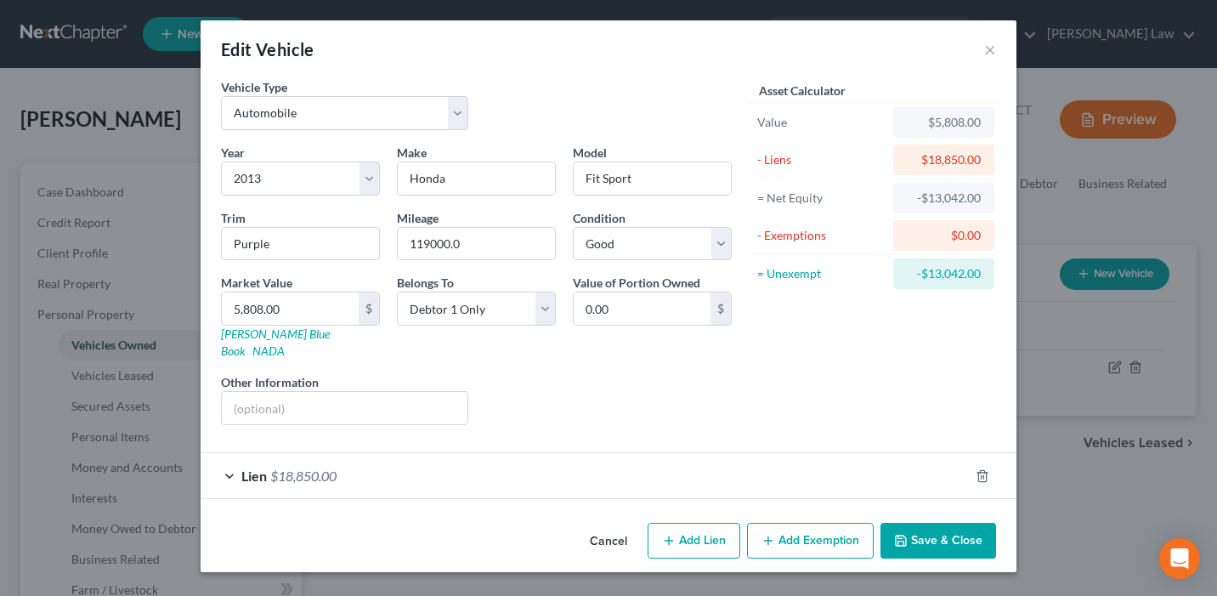
click at [688, 462] on div "Lien $18,850.00" at bounding box center [585, 475] width 768 height 45
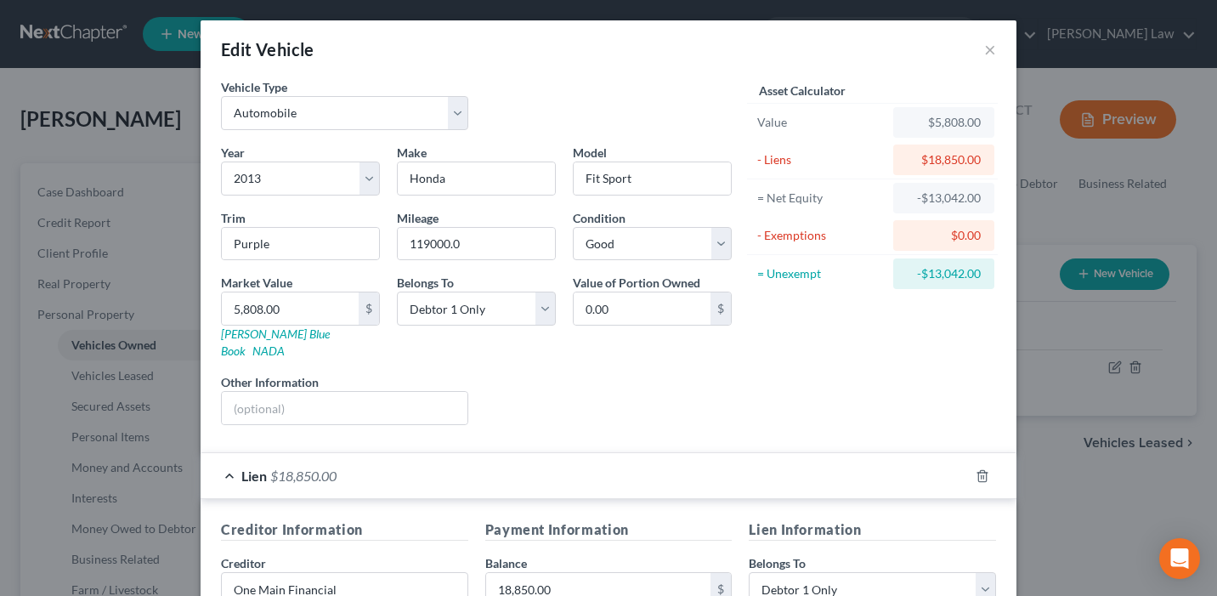
click at [983, 51] on div "Edit Vehicle ×" at bounding box center [609, 49] width 816 height 58
click at [989, 54] on button "×" at bounding box center [990, 49] width 12 height 20
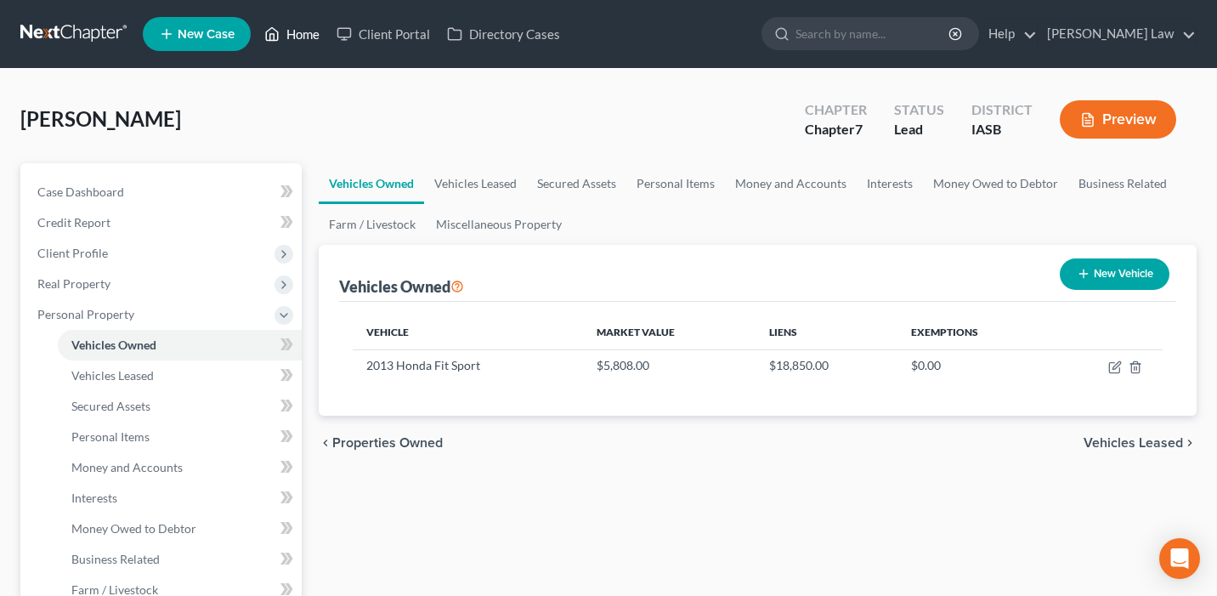
click at [301, 35] on link "Home" at bounding box center [292, 34] width 72 height 31
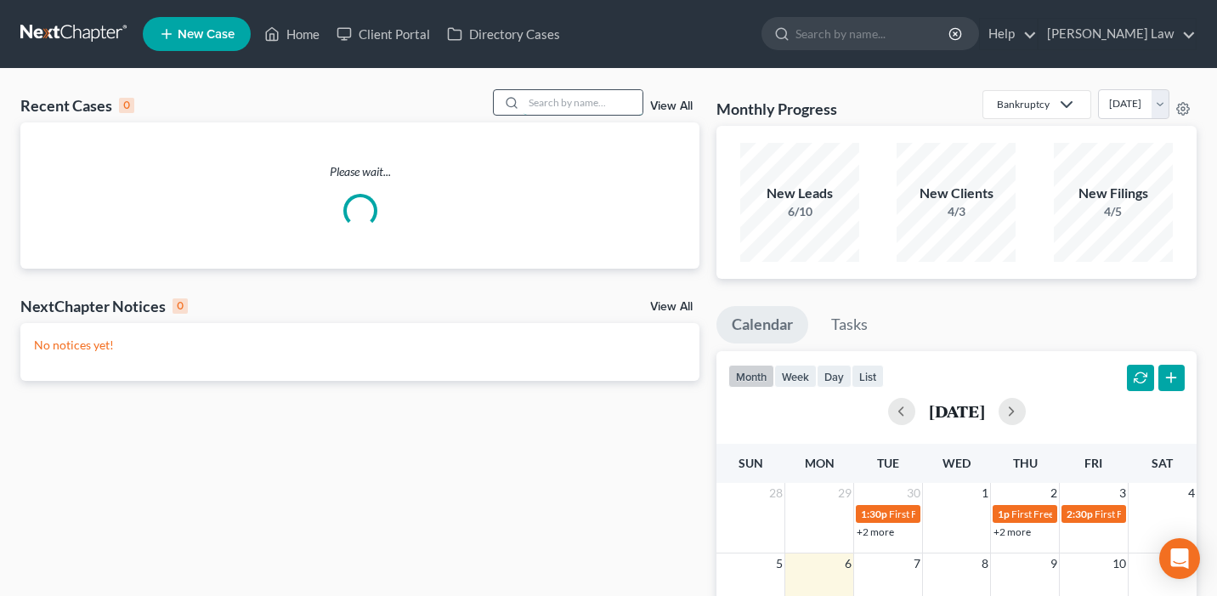
click at [577, 107] on input "search" at bounding box center [583, 102] width 119 height 25
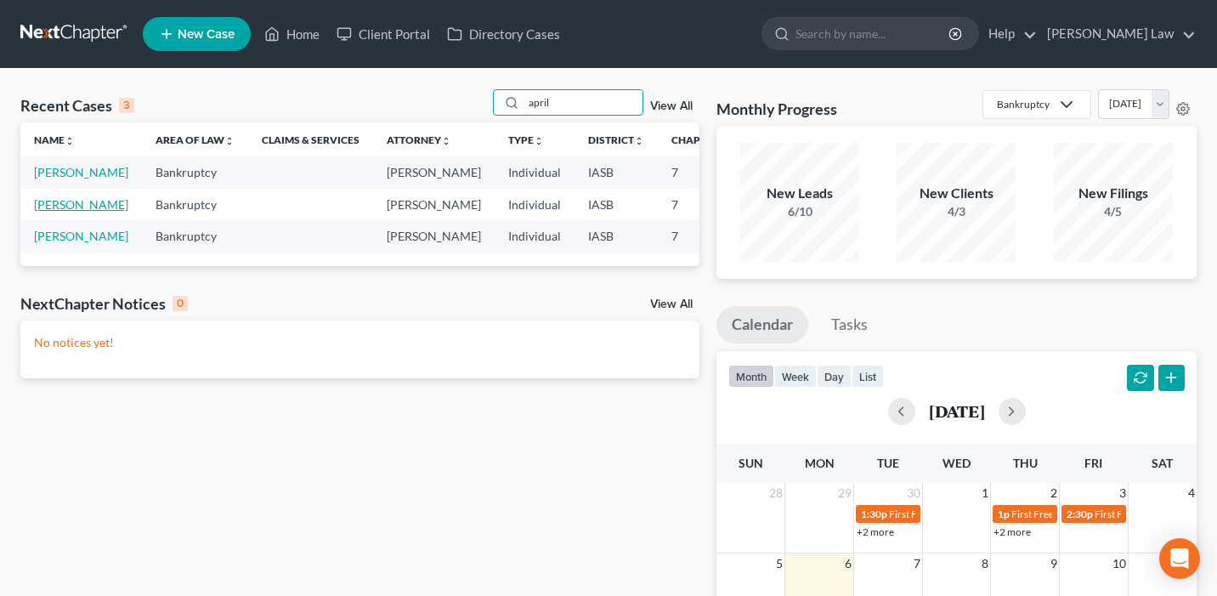
type input "april"
click at [57, 212] on link "Snapp, April" at bounding box center [81, 204] width 94 height 14
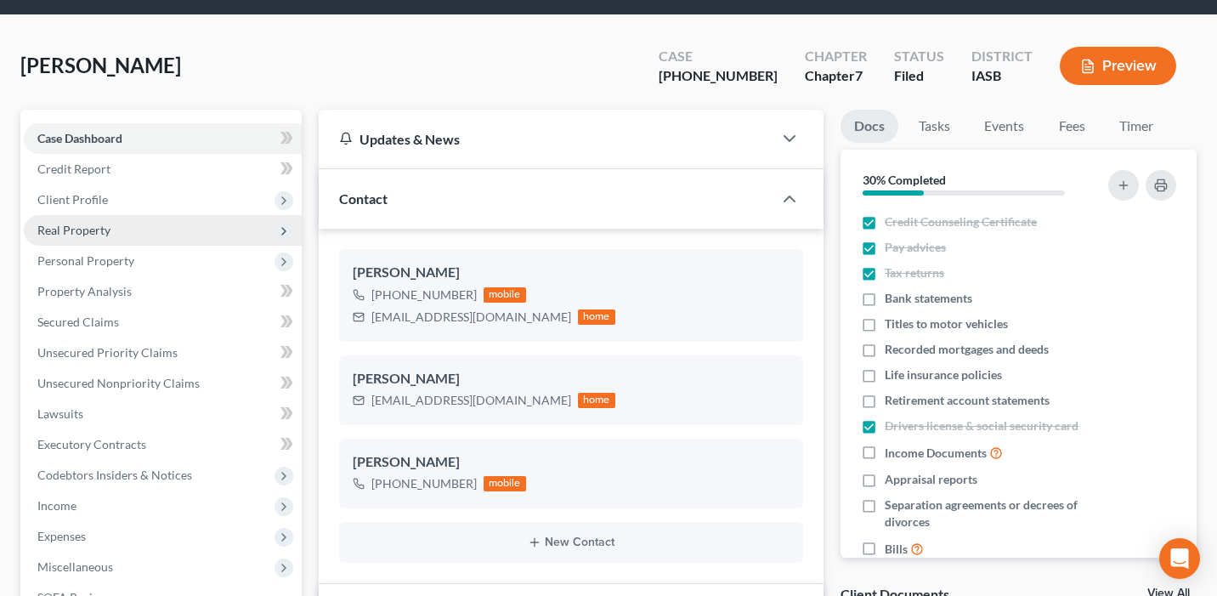
scroll to position [68, 0]
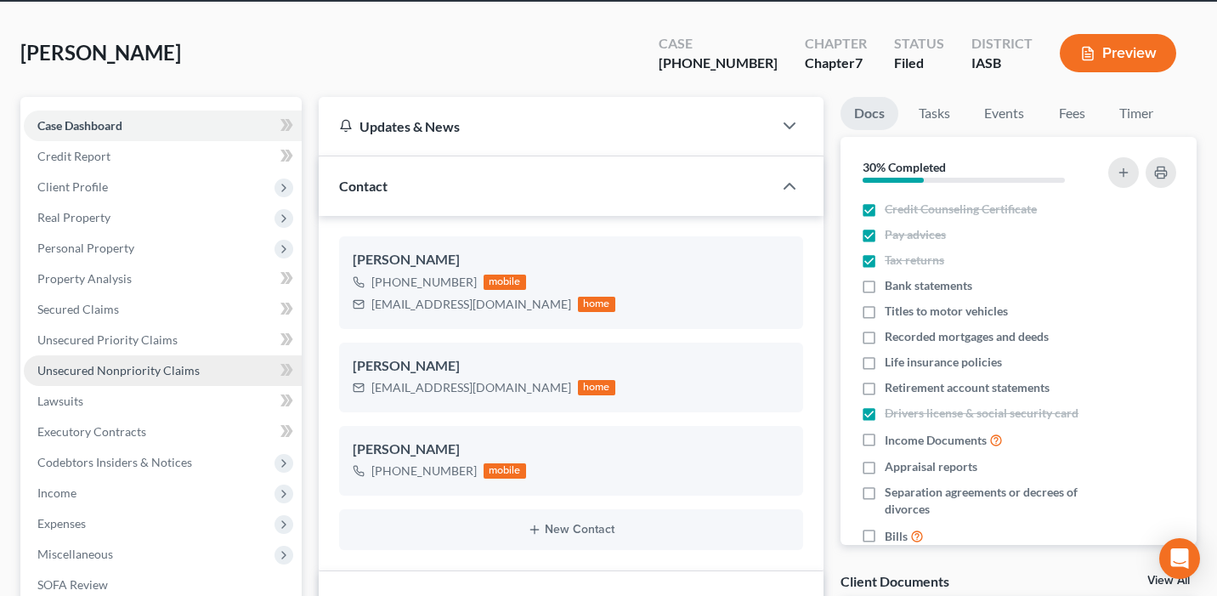
click at [196, 372] on link "Unsecured Nonpriority Claims" at bounding box center [163, 370] width 278 height 31
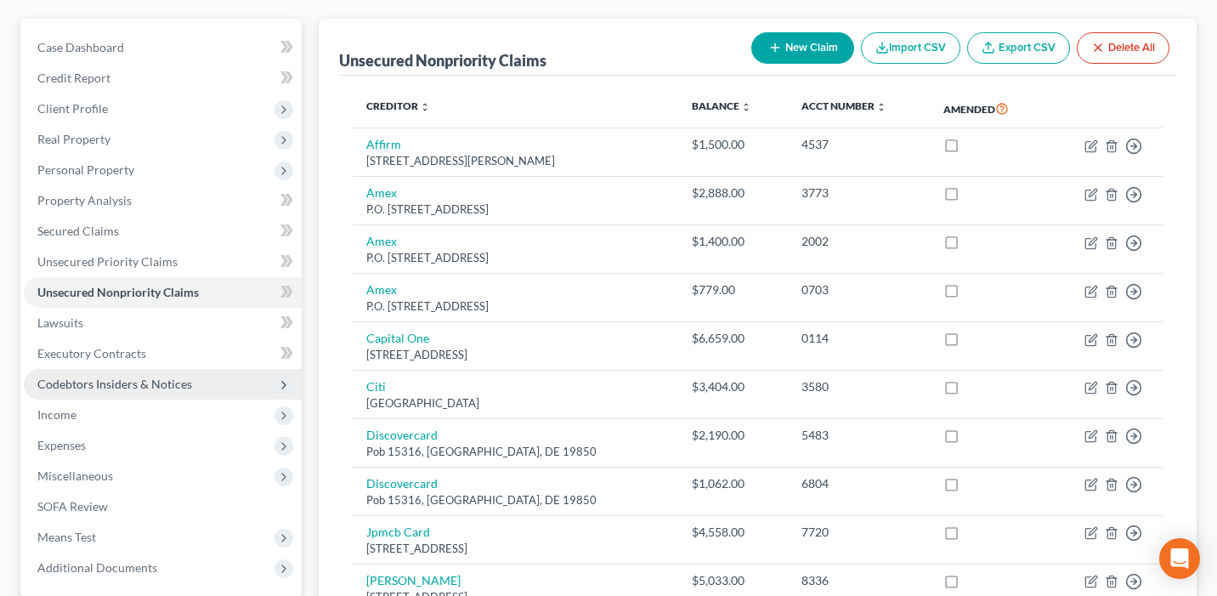
scroll to position [126, 0]
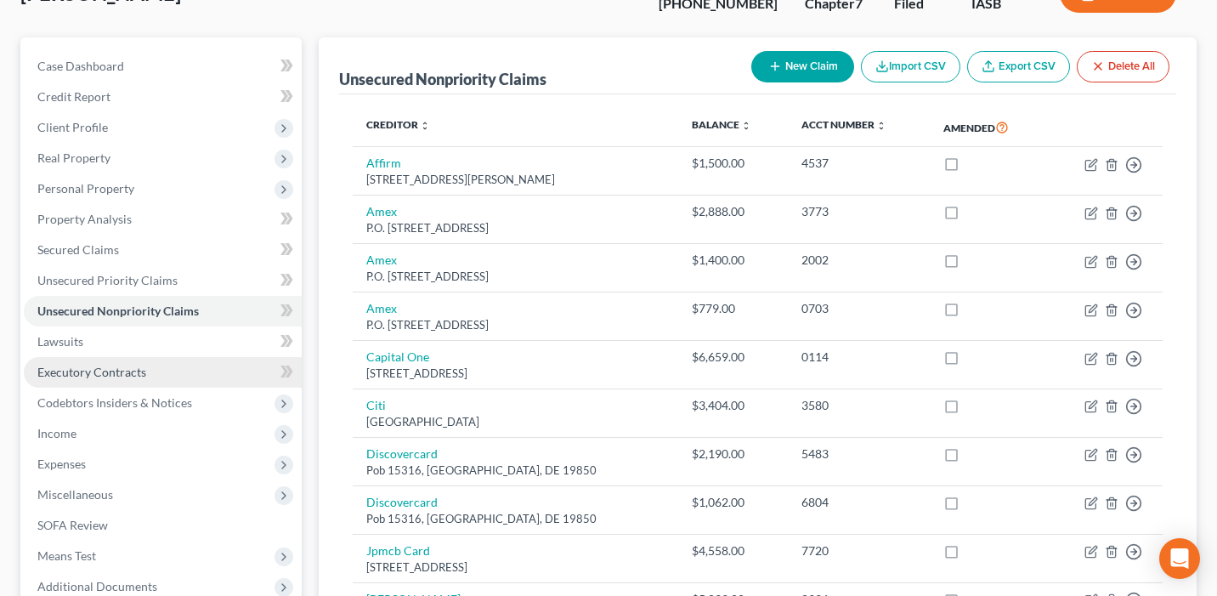
click at [170, 379] on link "Executory Contracts" at bounding box center [163, 372] width 278 height 31
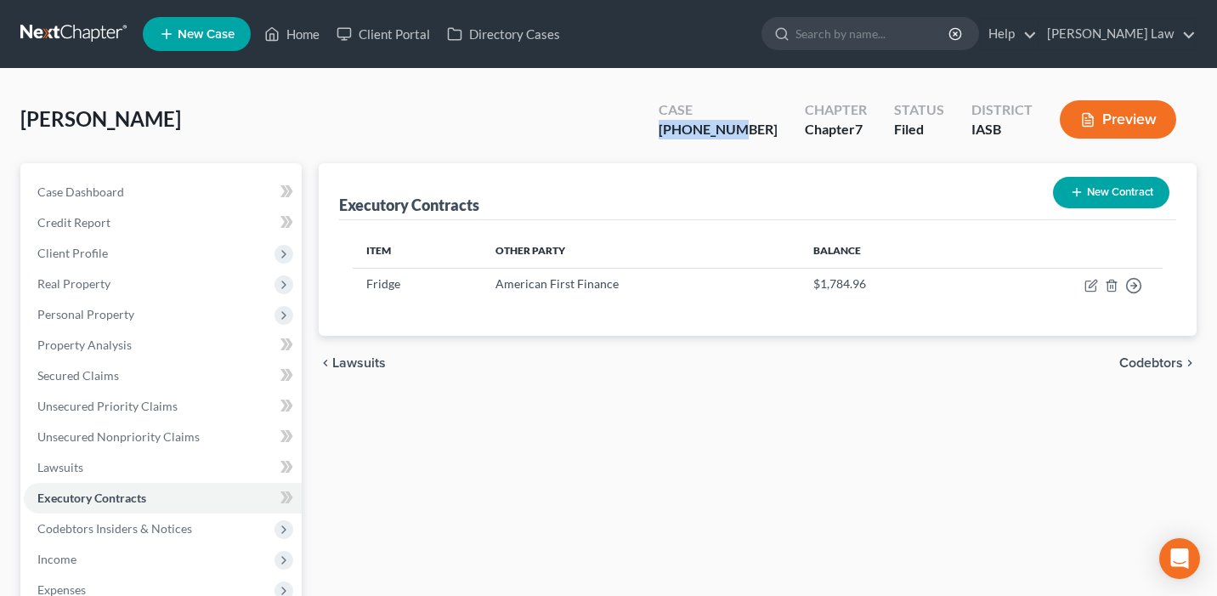
drag, startPoint x: 779, startPoint y: 128, endPoint x: 703, endPoint y: 128, distance: 75.7
click at [703, 128] on div "Case 25-01214-7" at bounding box center [718, 121] width 146 height 50
copy div "25-01214-7"
click at [303, 37] on link "Home" at bounding box center [292, 34] width 72 height 31
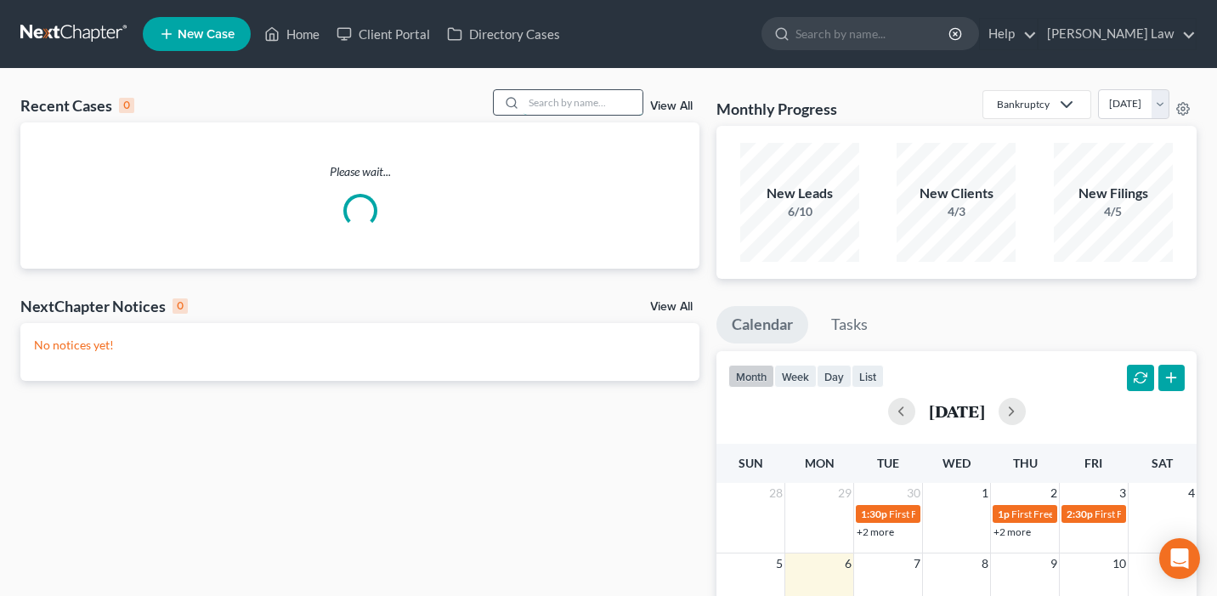
click at [571, 110] on input "search" at bounding box center [583, 102] width 119 height 25
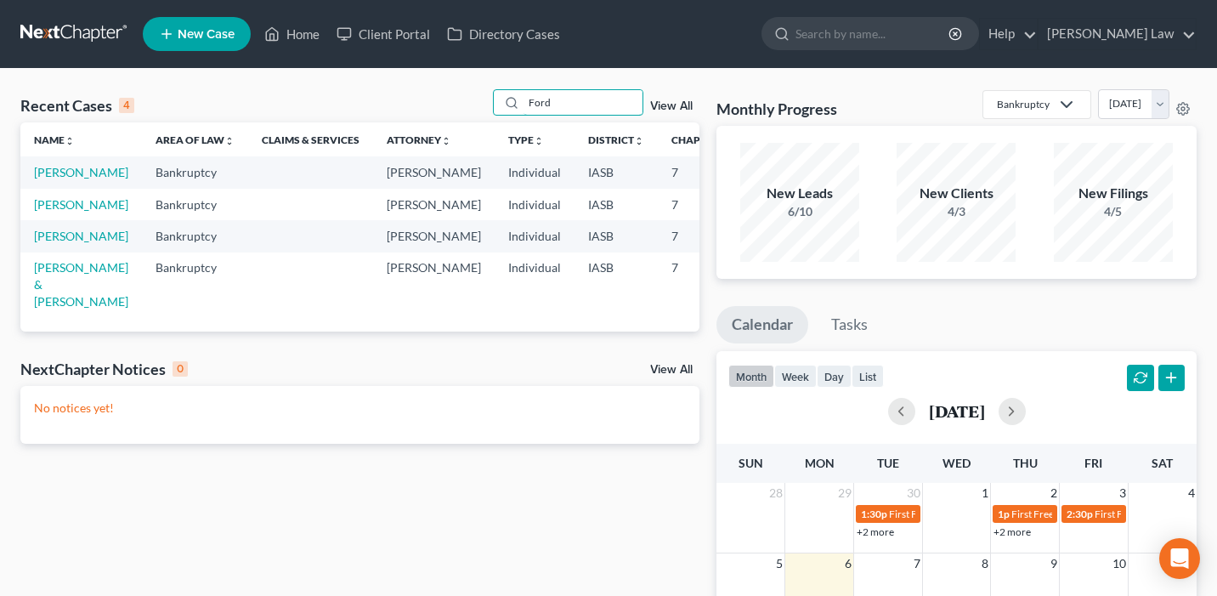
type input "Ford"
click at [63, 178] on td "[PERSON_NAME]" at bounding box center [81, 171] width 122 height 31
click at [63, 181] on td "[PERSON_NAME]" at bounding box center [81, 171] width 122 height 31
click at [63, 179] on link "[PERSON_NAME]" at bounding box center [81, 172] width 94 height 14
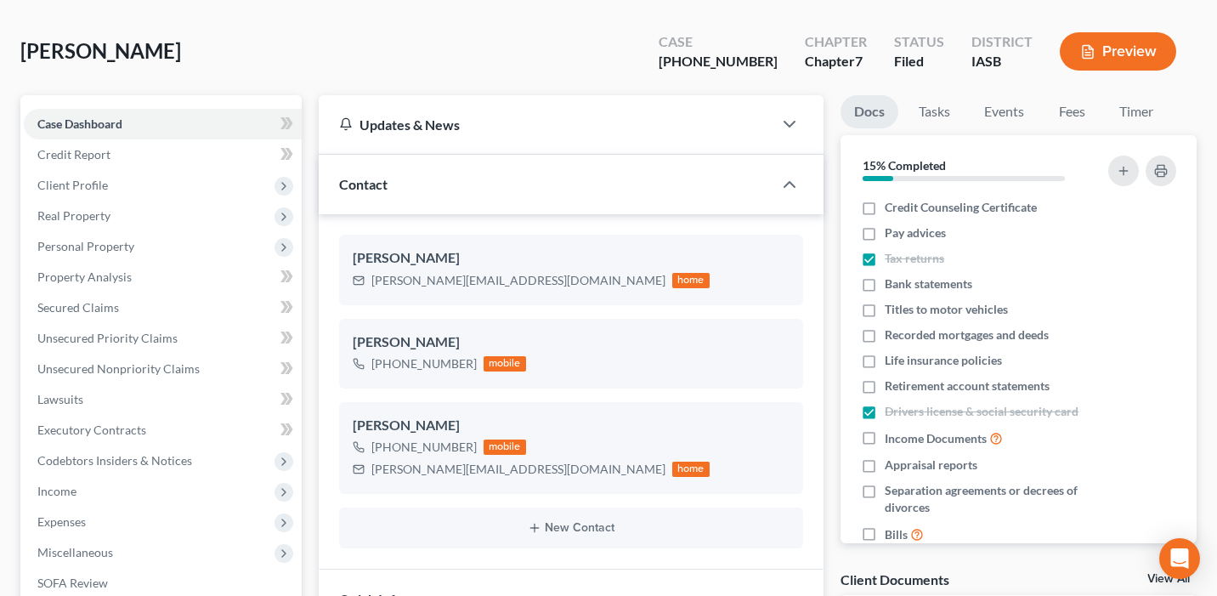
scroll to position [125, 0]
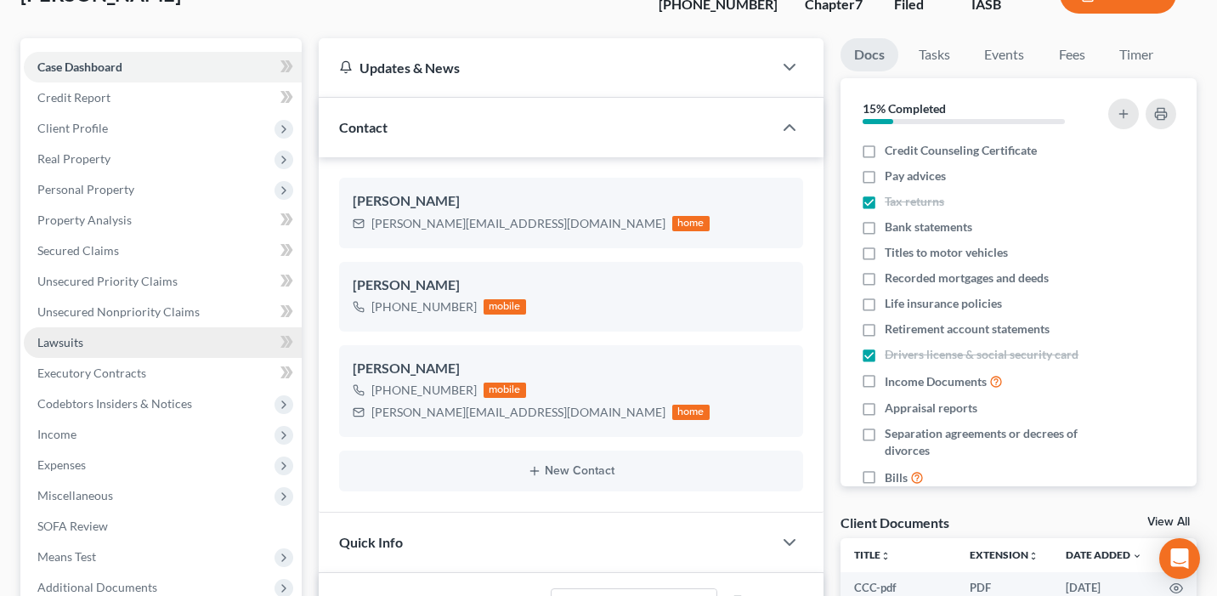
click at [145, 349] on link "Lawsuits" at bounding box center [163, 342] width 278 height 31
